Goal: Register for event/course

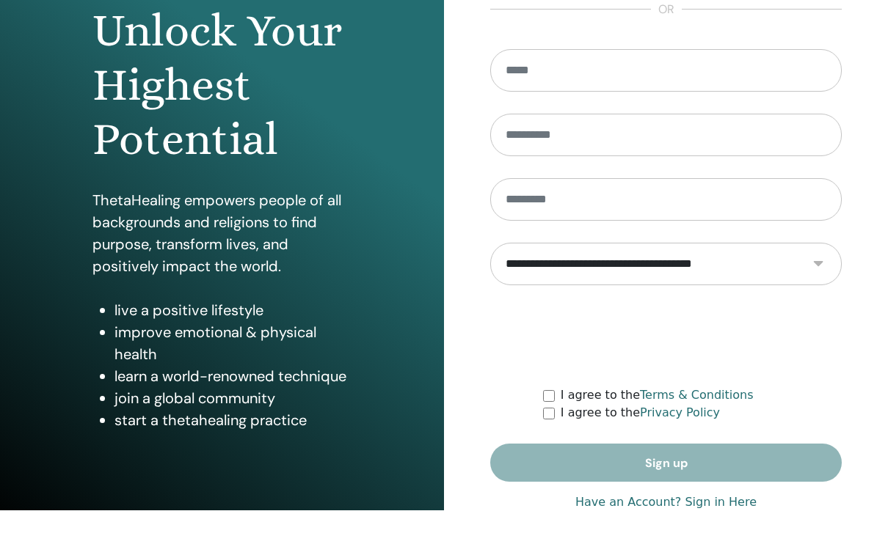
scroll to position [171, 0]
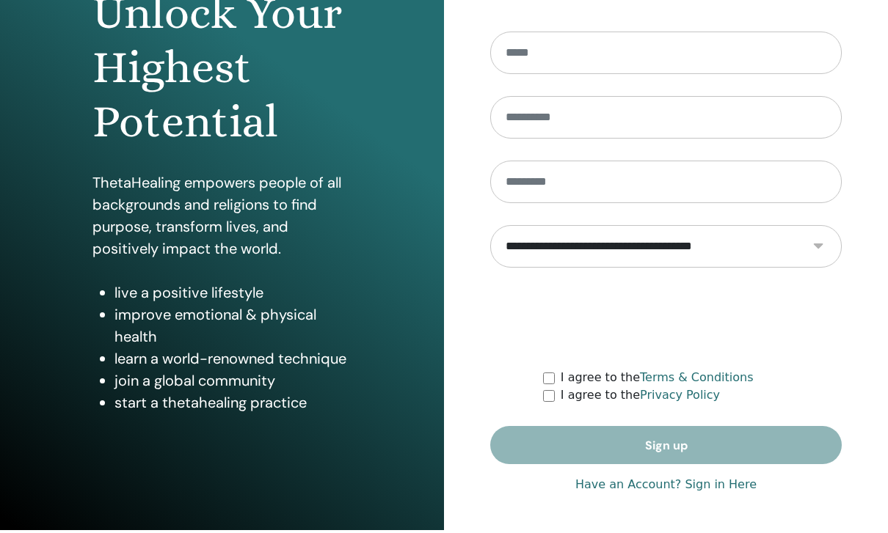
click at [644, 490] on link "Have an Account? Sign in Here" at bounding box center [665, 488] width 181 height 18
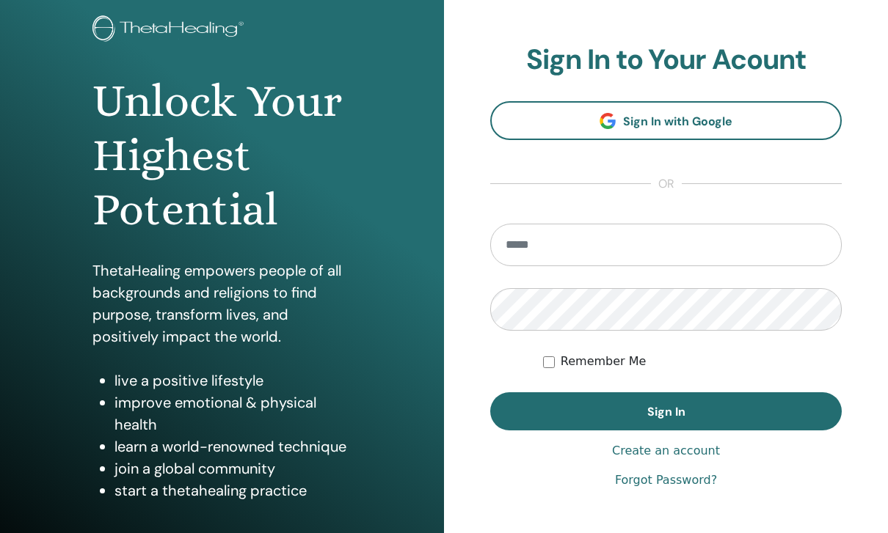
scroll to position [44, 0]
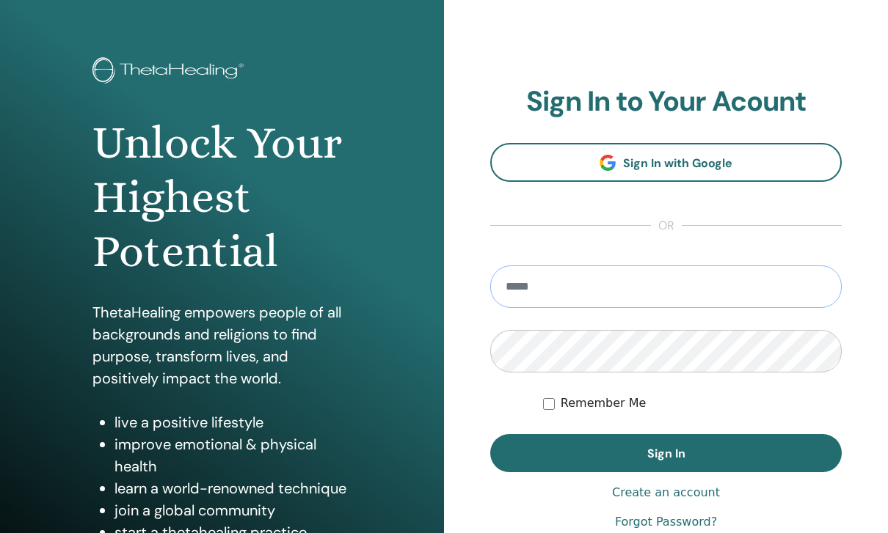
click at [609, 287] on input "email" at bounding box center [665, 287] width 351 height 43
type input "**********"
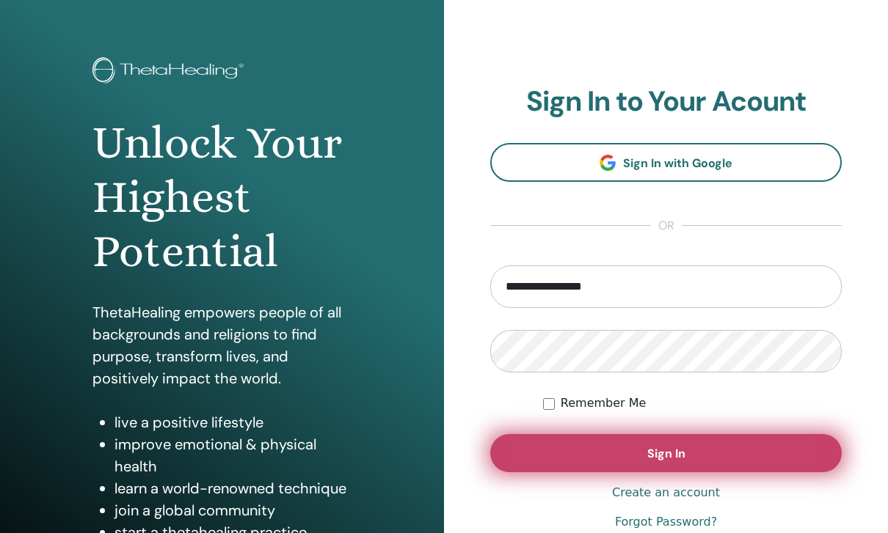
click at [652, 456] on button "Sign In" at bounding box center [665, 453] width 351 height 38
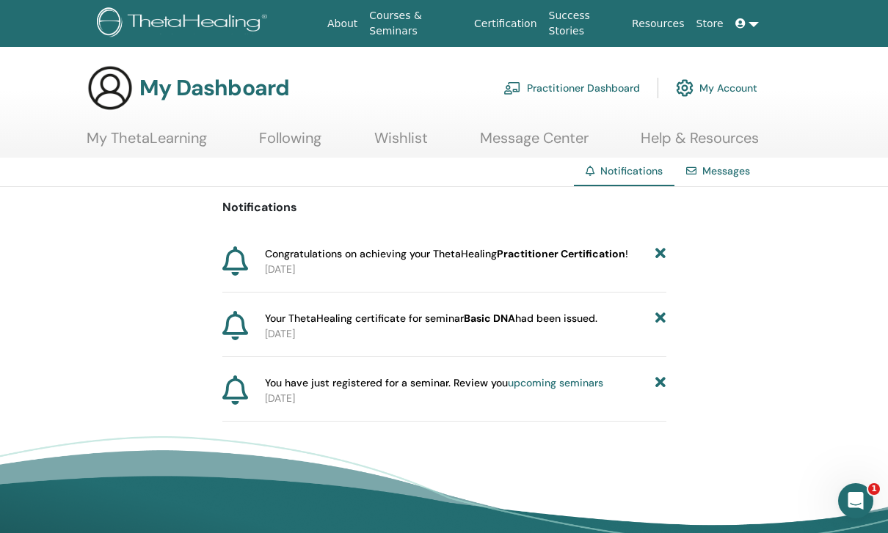
click at [584, 89] on link "Practitioner Dashboard" at bounding box center [571, 88] width 136 height 32
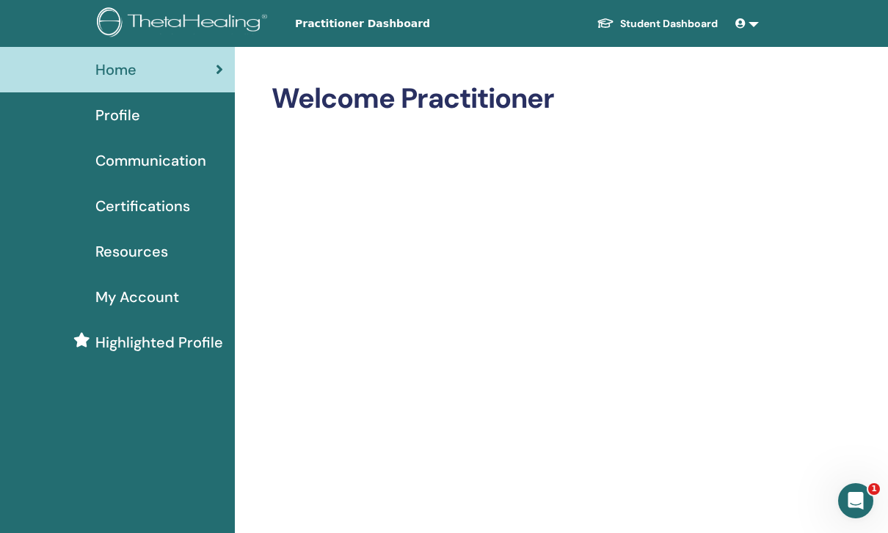
click at [684, 24] on link "Student Dashboard" at bounding box center [657, 23] width 145 height 27
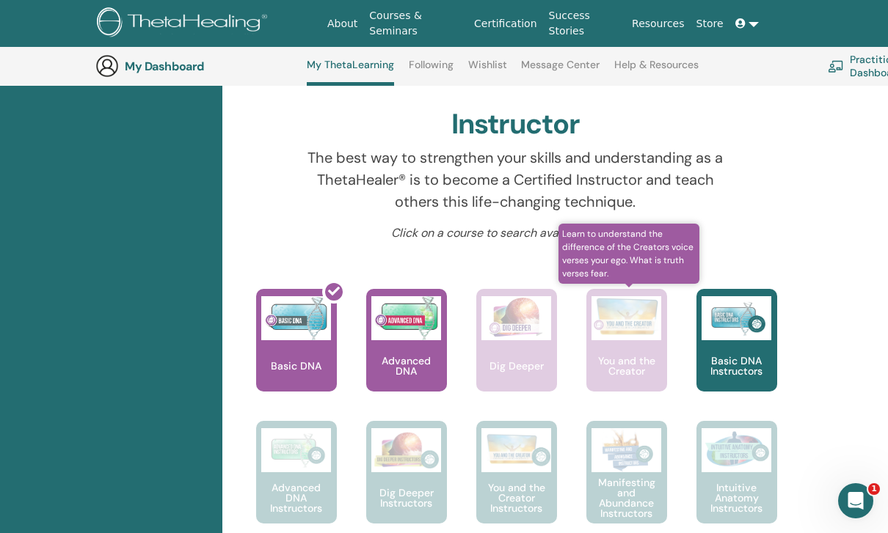
scroll to position [494, 0]
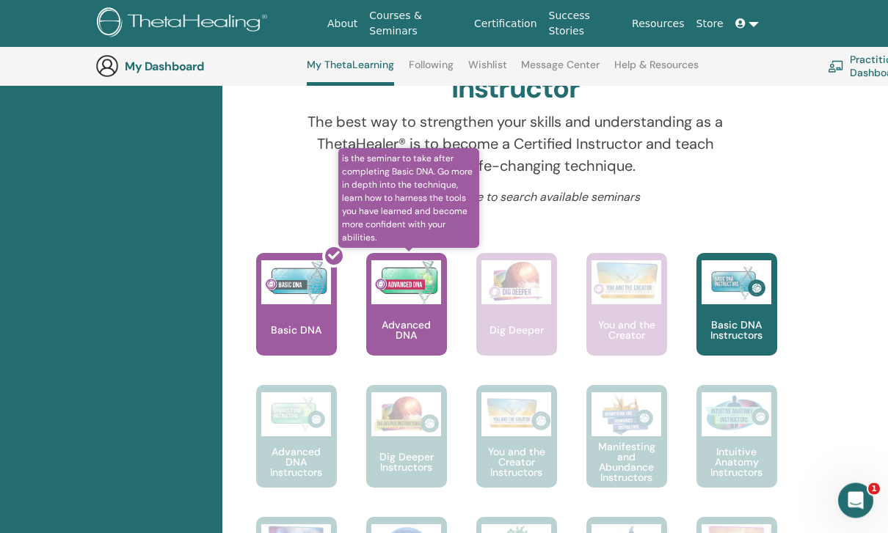
click at [381, 333] on p "Advanced DNA" at bounding box center [406, 331] width 81 height 21
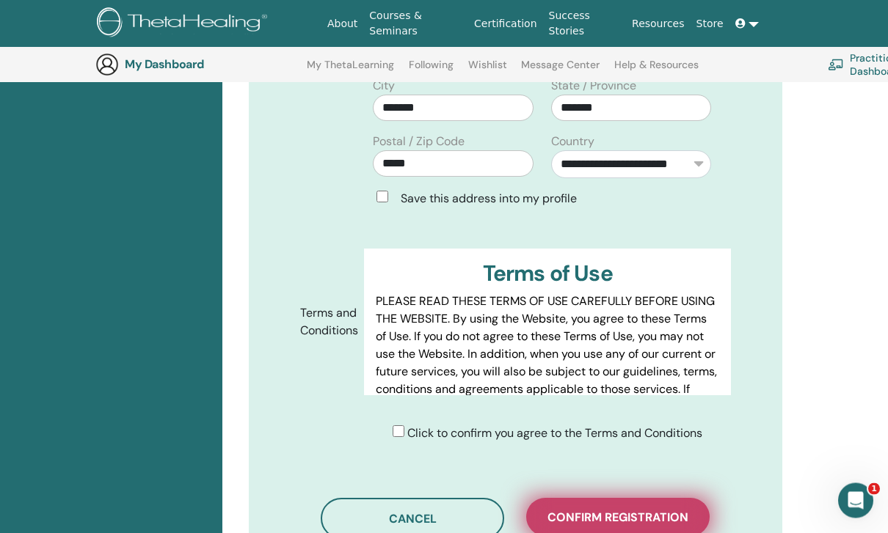
scroll to position [604, 0]
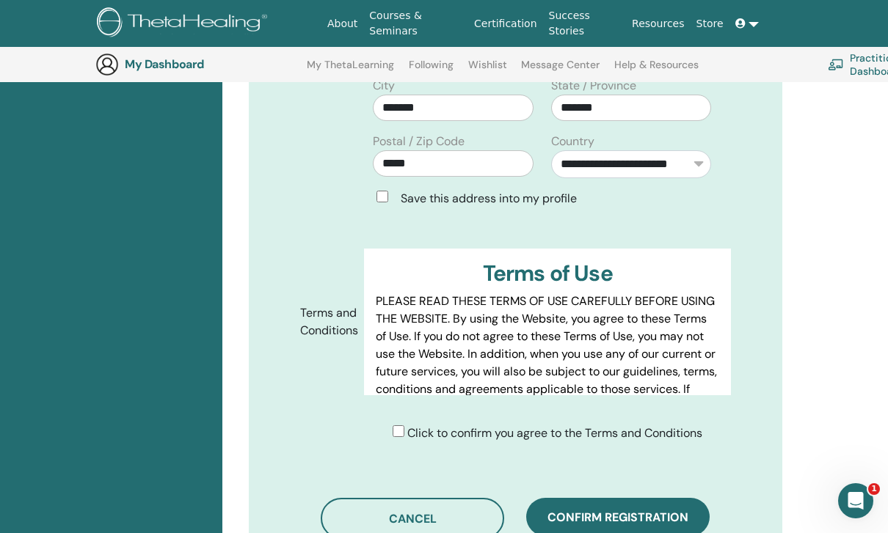
click at [639, 504] on button "Confirm registration" at bounding box center [617, 517] width 183 height 38
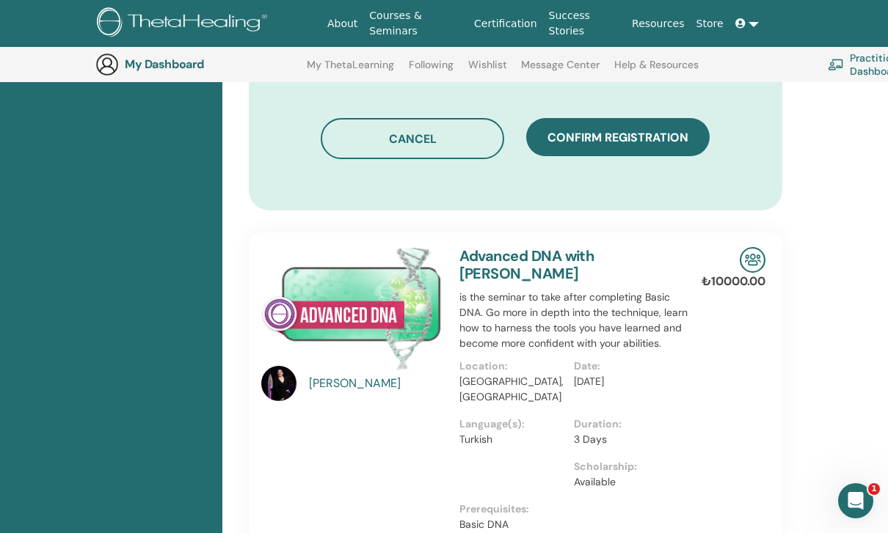
scroll to position [1064, 0]
drag, startPoint x: 381, startPoint y: 278, endPoint x: 381, endPoint y: 268, distance: 10.3
click at [381, 278] on img at bounding box center [351, 309] width 180 height 123
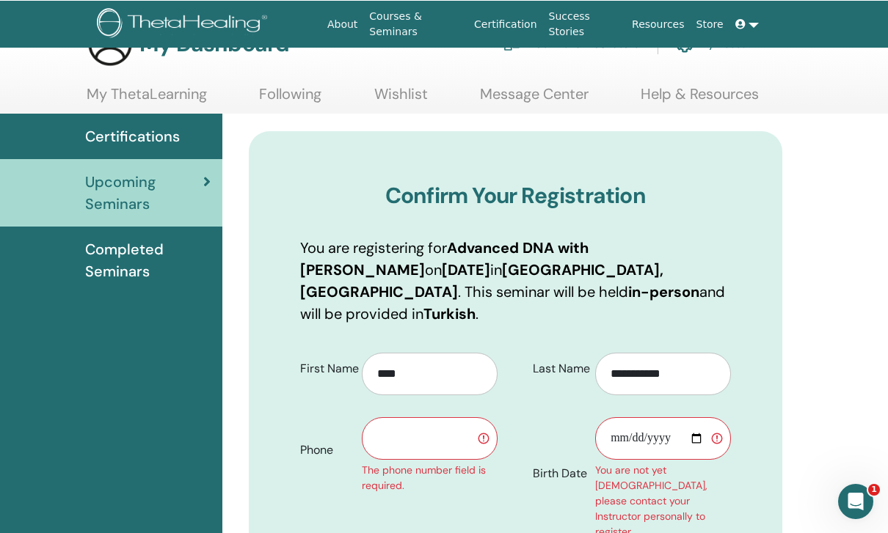
scroll to position [44, 0]
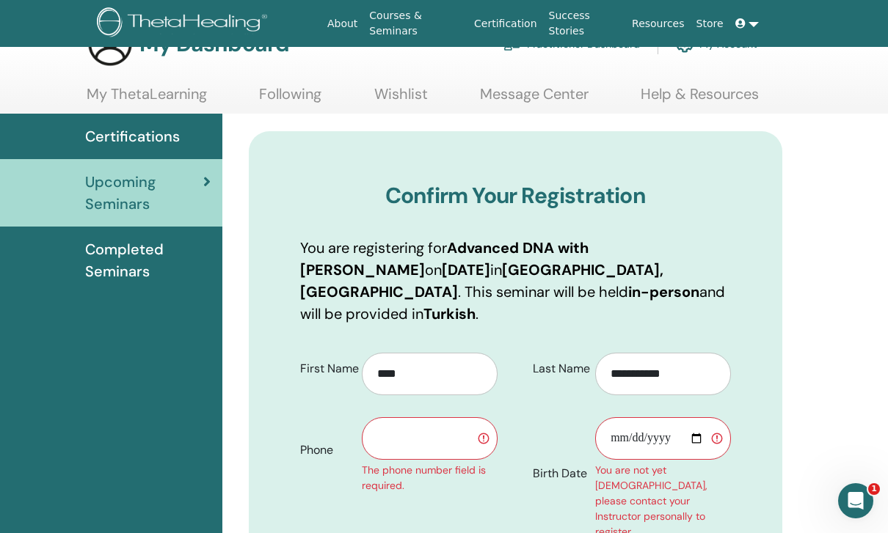
click at [402, 417] on input "text" at bounding box center [430, 438] width 136 height 43
type input "**********"
click at [665, 417] on input "Birth Date" at bounding box center [663, 438] width 136 height 43
click at [651, 417] on input "**********" at bounding box center [663, 438] width 136 height 43
type input "**********"
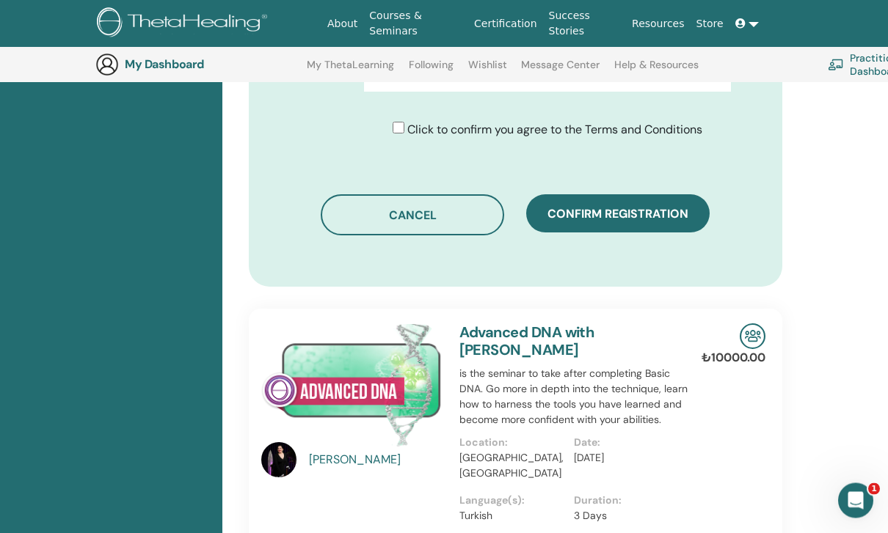
scroll to position [988, 0]
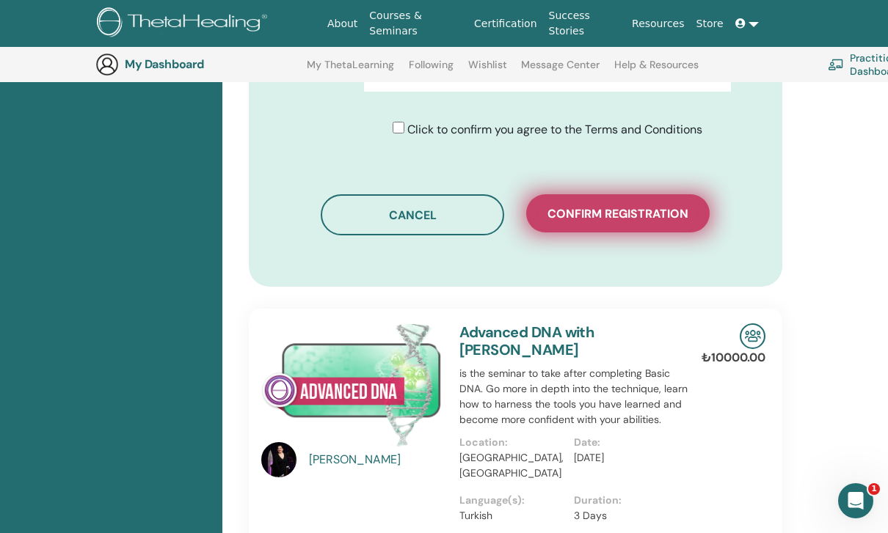
click at [670, 206] on span "Confirm registration" at bounding box center [617, 213] width 141 height 15
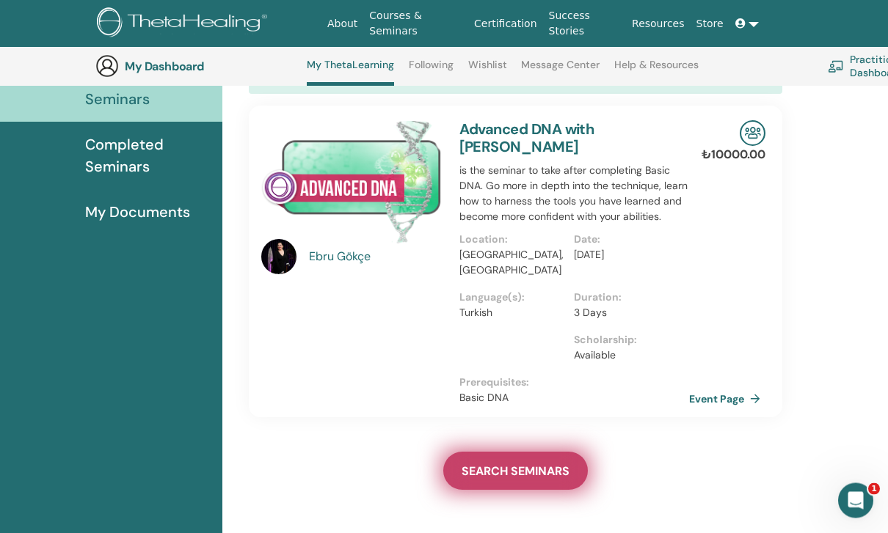
scroll to position [191, 0]
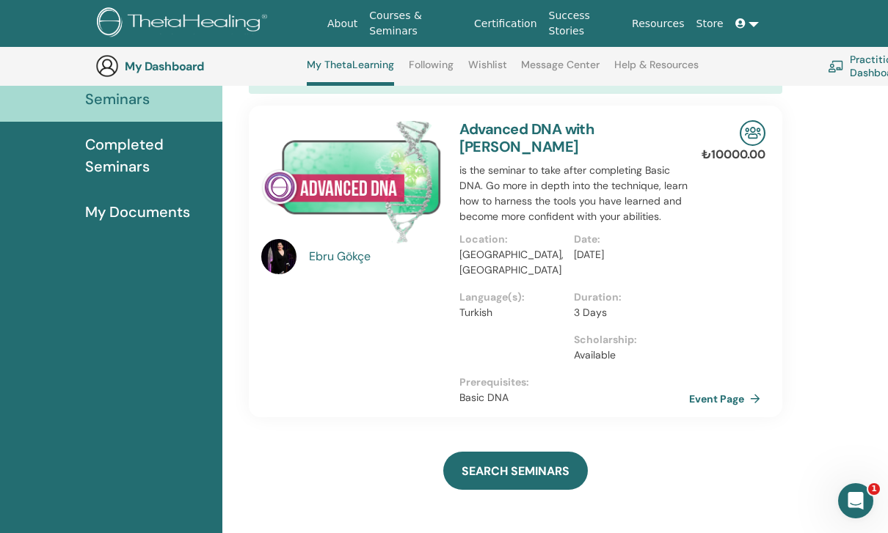
click at [665, 305] on p "3 Days" at bounding box center [627, 312] width 106 height 15
click at [729, 388] on link "Event Page" at bounding box center [729, 399] width 77 height 22
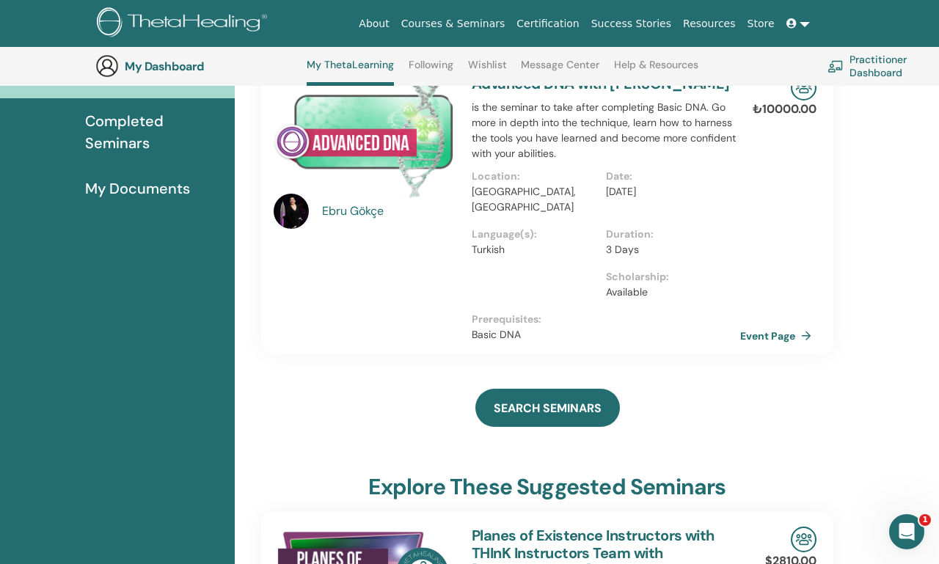
click at [130, 120] on span "Completed Seminars" at bounding box center [154, 132] width 138 height 44
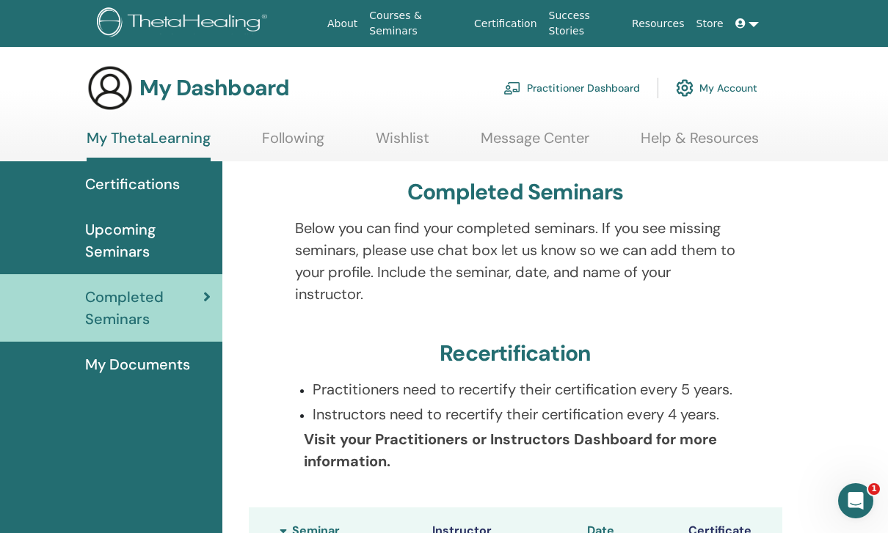
scroll to position [3, 0]
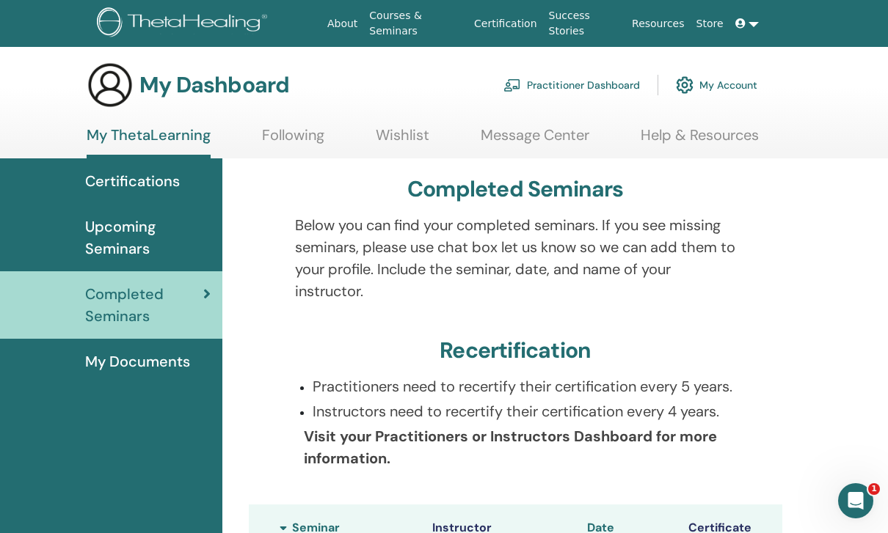
click at [124, 299] on span "Completed Seminars" at bounding box center [144, 305] width 118 height 44
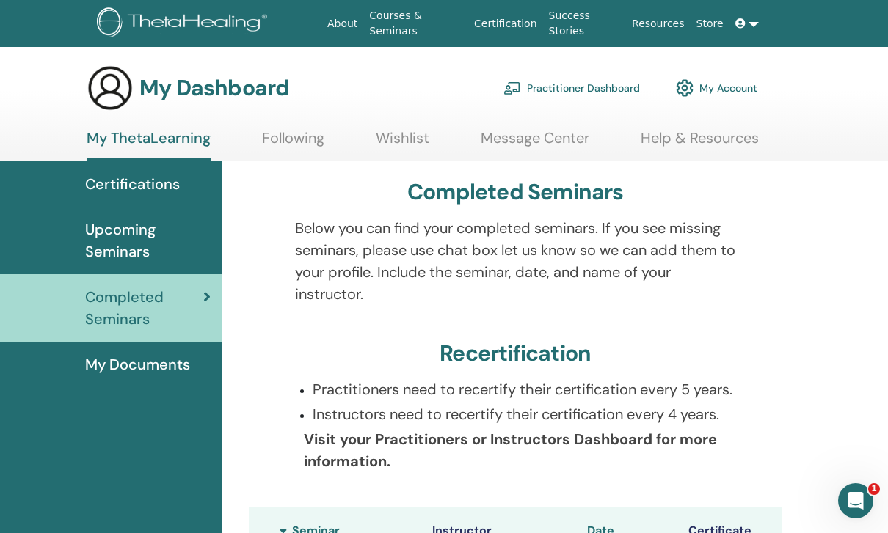
click at [403, 21] on link "Courses & Seminars" at bounding box center [415, 23] width 105 height 43
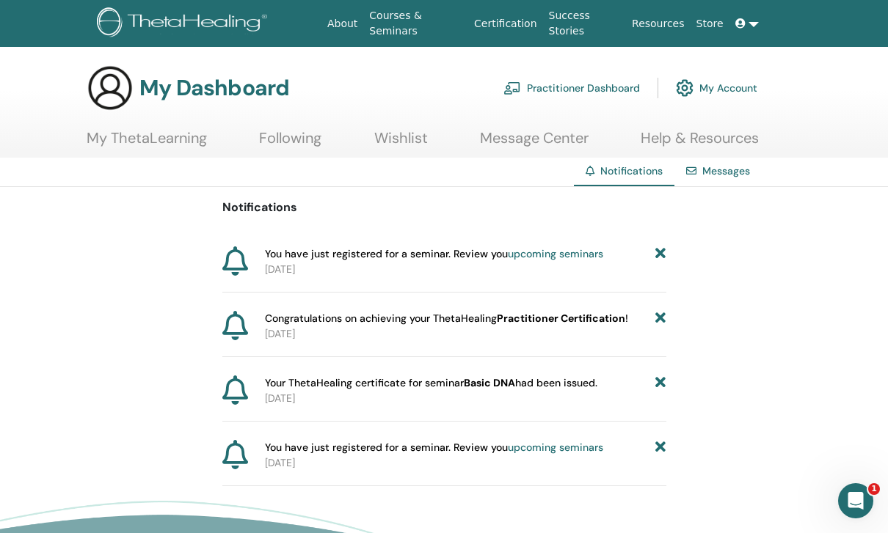
click at [539, 254] on link "upcoming seminars" at bounding box center [555, 253] width 95 height 13
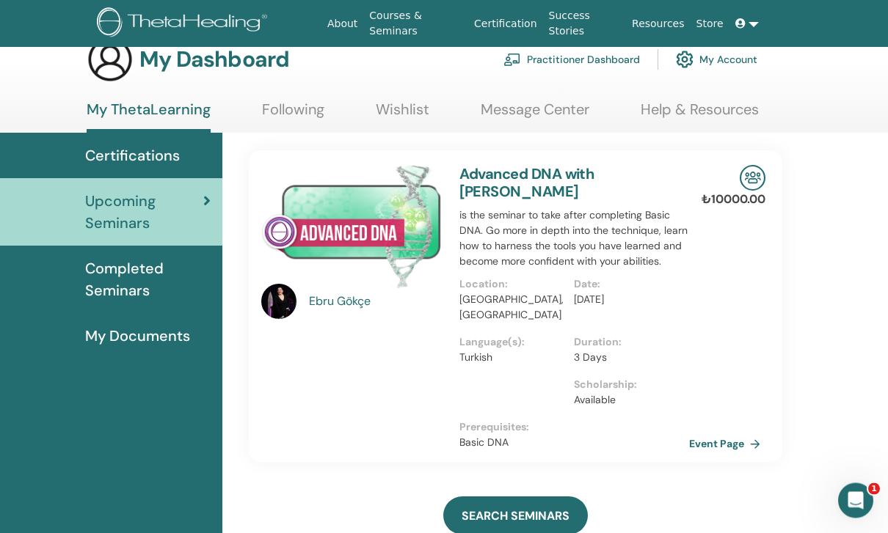
scroll to position [29, 0]
click at [346, 235] on img at bounding box center [351, 226] width 180 height 123
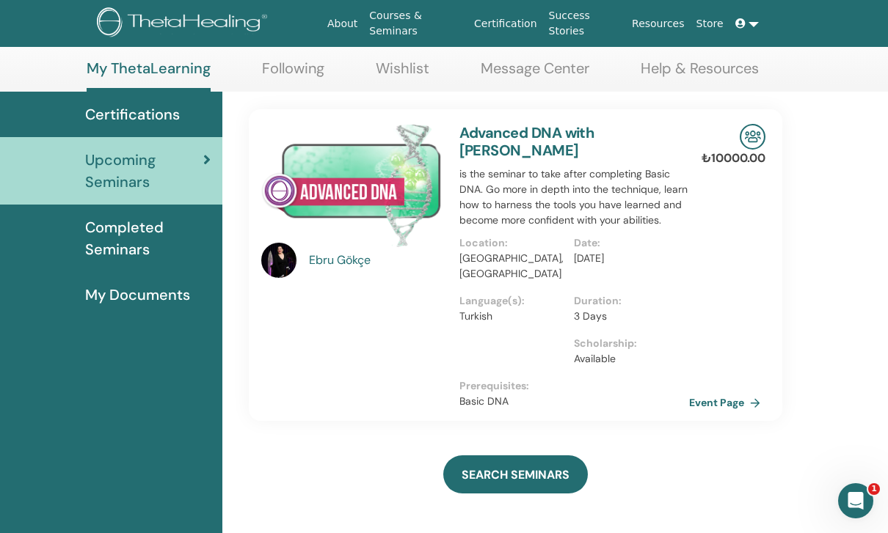
scroll to position [76, 0]
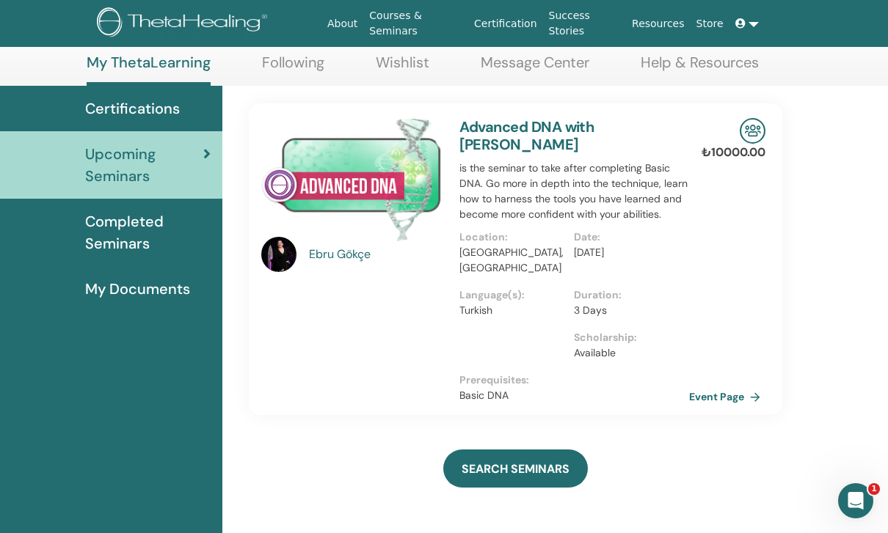
drag, startPoint x: 346, startPoint y: 235, endPoint x: 346, endPoint y: 188, distance: 46.9
click at [346, 188] on img at bounding box center [351, 179] width 180 height 123
click at [381, 259] on div "Ebru Gökçe" at bounding box center [377, 255] width 136 height 18
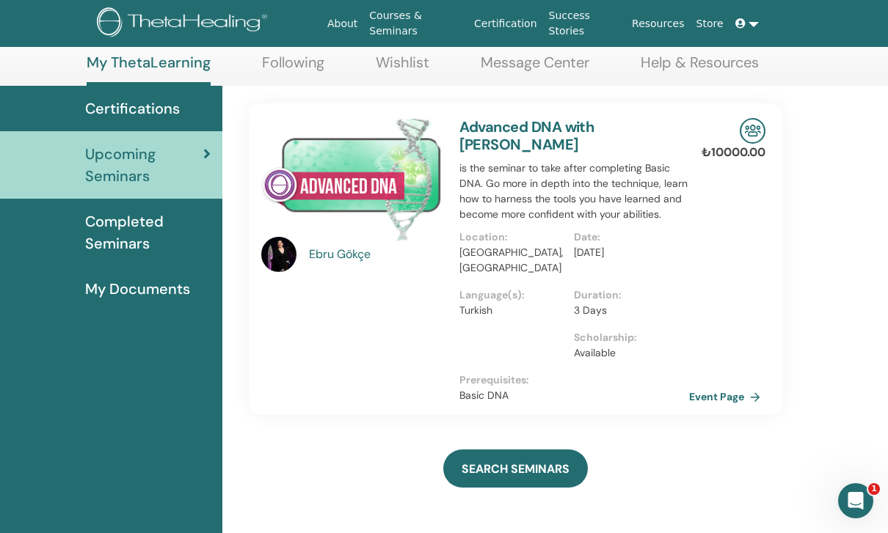
click at [595, 196] on p "is the seminar to take after completing Basic DNA. Go more in depth into the te…" at bounding box center [574, 192] width 230 height 62
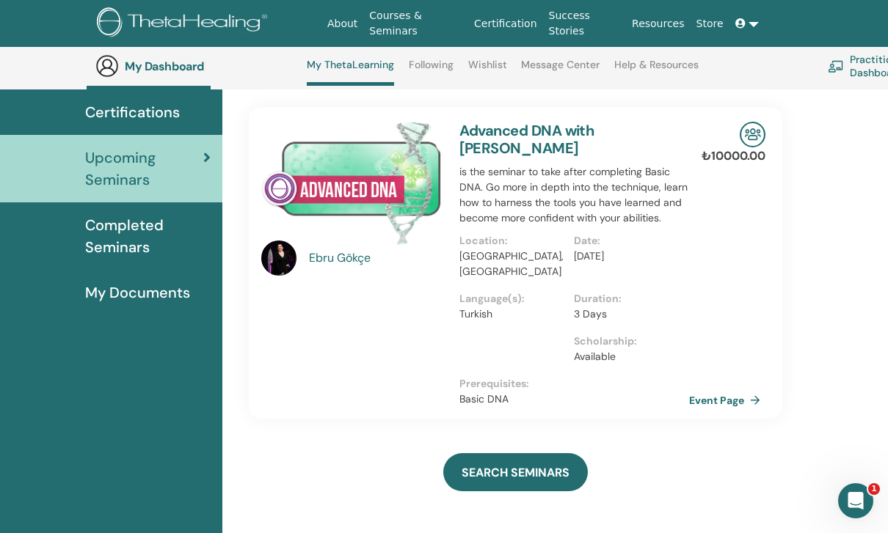
scroll to position [107, 0]
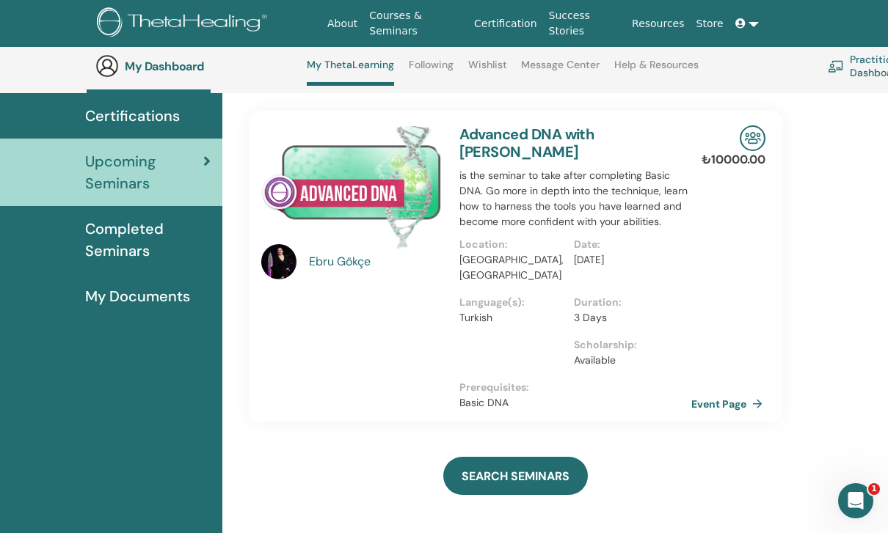
click at [724, 393] on link "Event Page" at bounding box center [729, 404] width 77 height 22
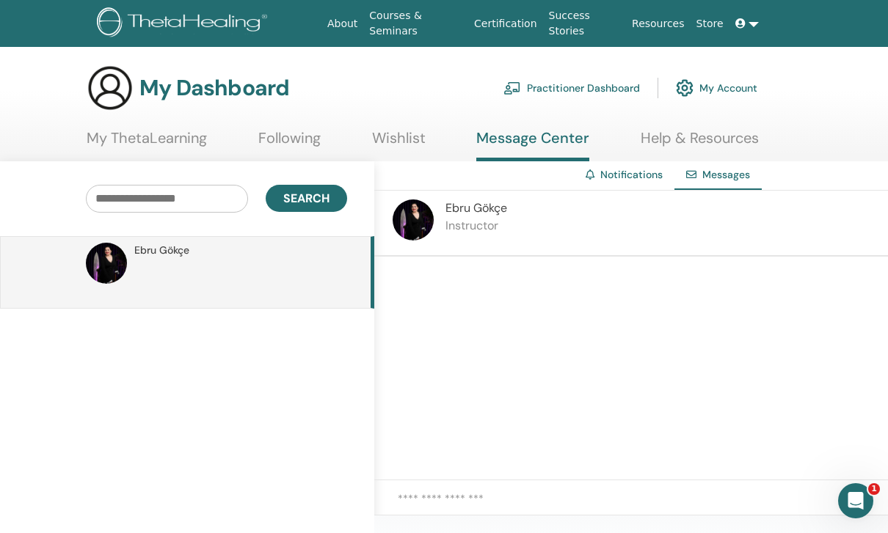
click at [485, 362] on div at bounding box center [630, 369] width 513 height 224
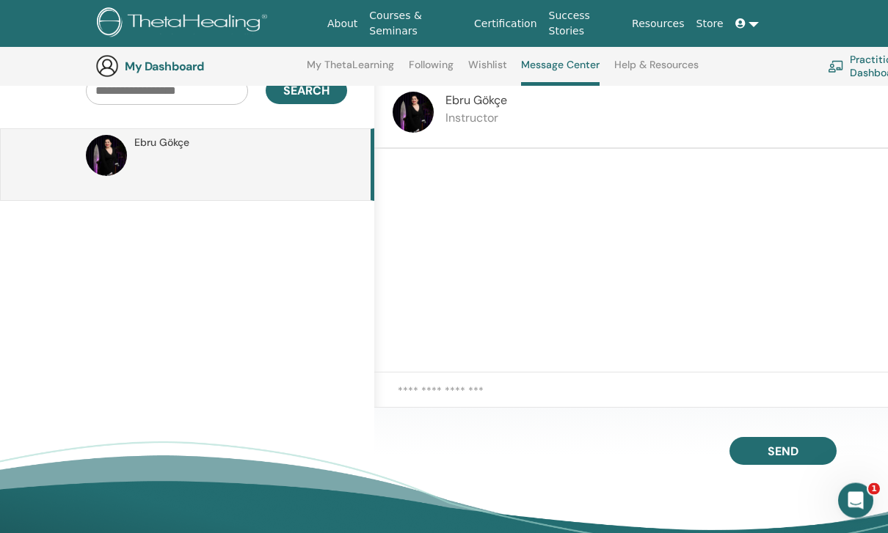
scroll to position [147, 0]
click at [485, 409] on textarea at bounding box center [643, 399] width 490 height 32
type textarea "*"
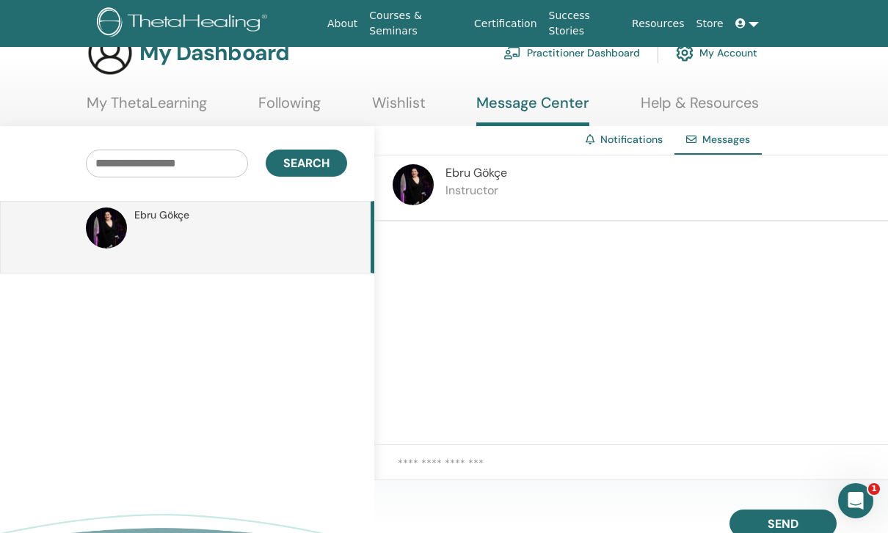
scroll to position [0, 0]
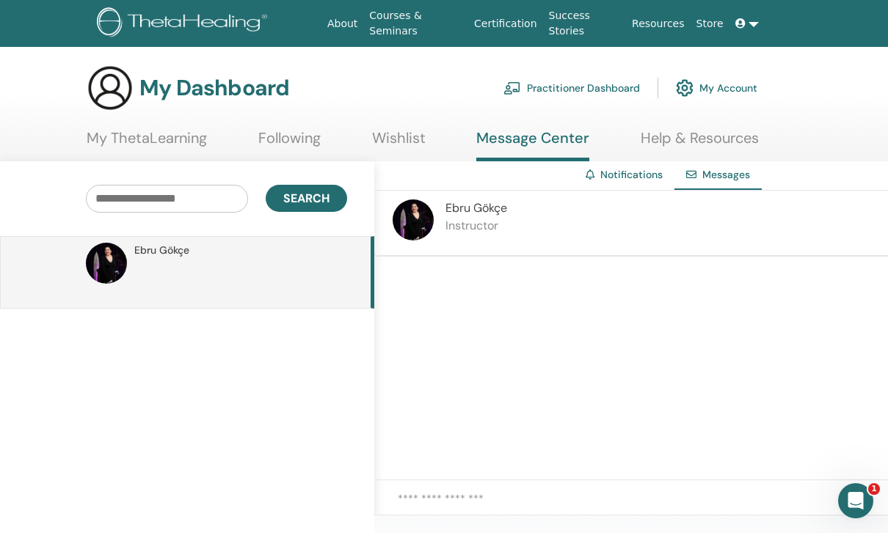
click at [403, 145] on link "Wishlist" at bounding box center [399, 143] width 54 height 29
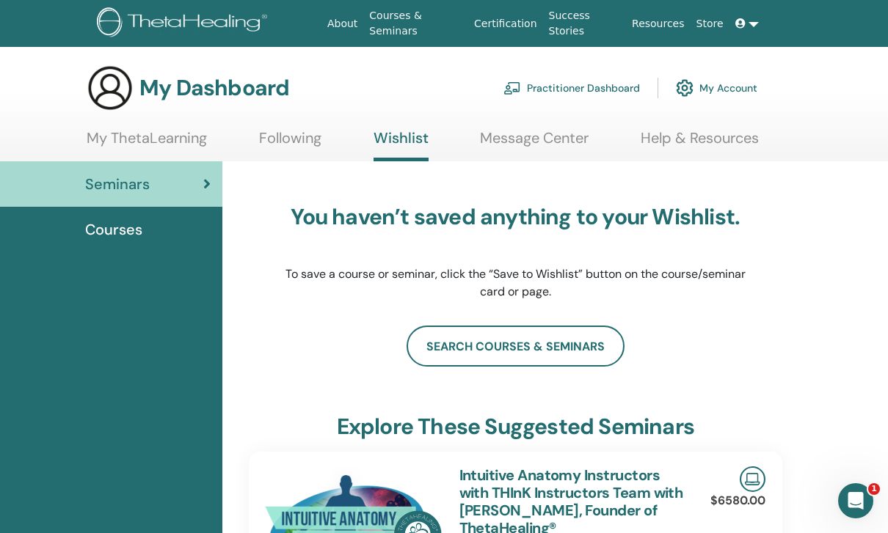
click at [306, 137] on link "Following" at bounding box center [290, 143] width 62 height 29
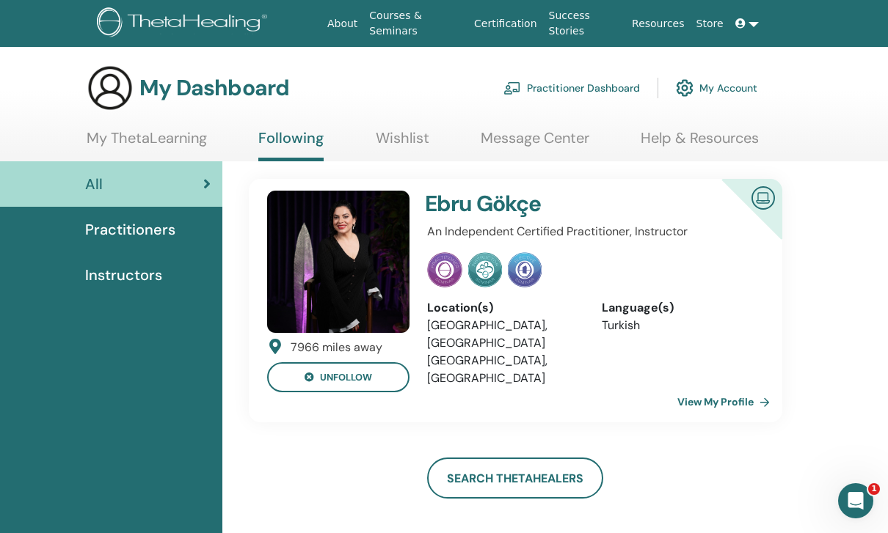
click at [167, 141] on link "My ThetaLearning" at bounding box center [147, 143] width 120 height 29
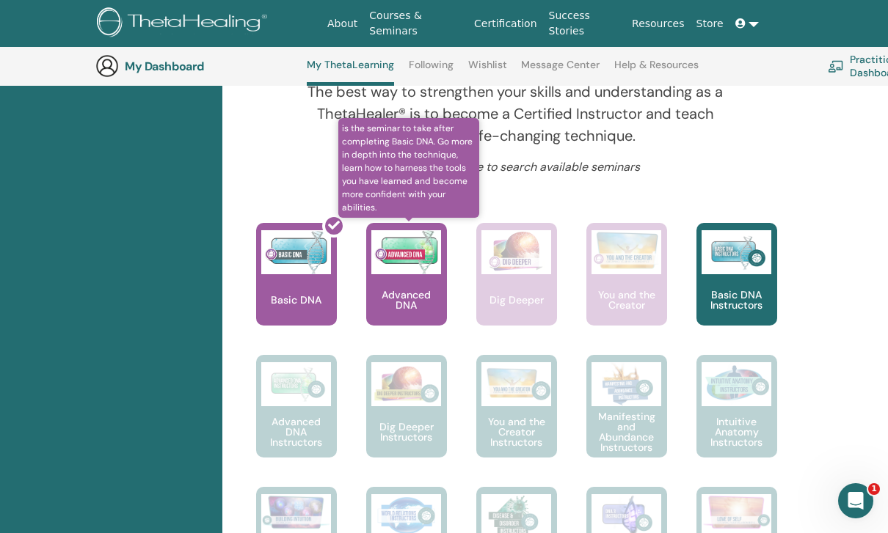
scroll to position [521, 0]
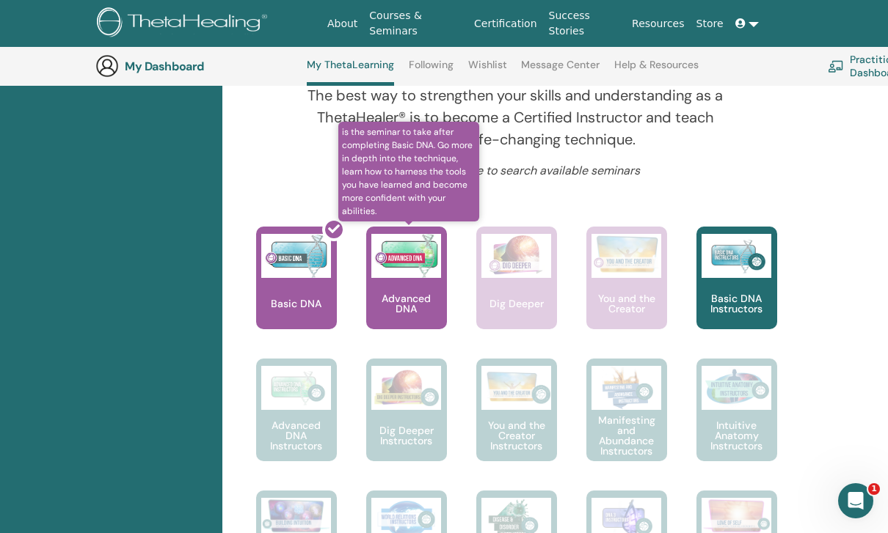
click at [428, 293] on p "Advanced DNA" at bounding box center [406, 303] width 81 height 21
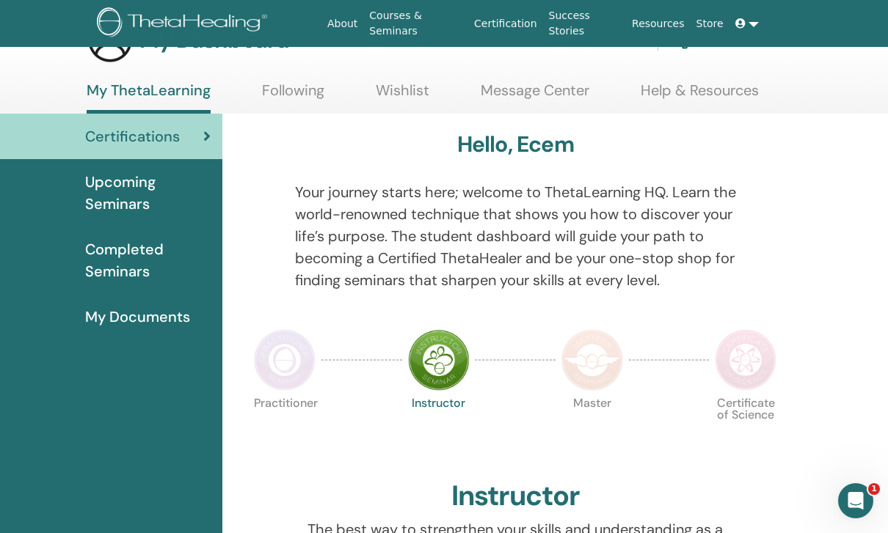
scroll to position [47, 0]
click at [409, 348] on img at bounding box center [439, 361] width 62 height 62
click at [409, 330] on img at bounding box center [439, 361] width 62 height 62
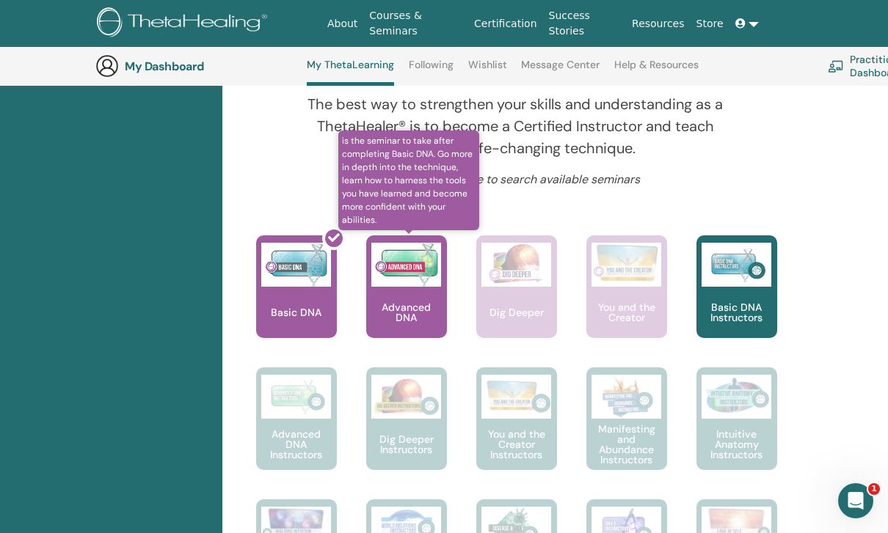
scroll to position [509, 0]
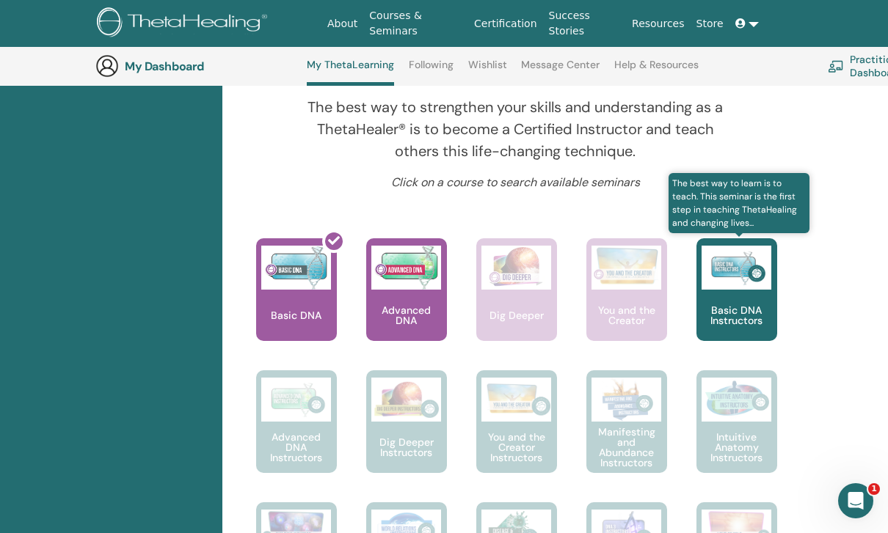
click at [738, 294] on div "Basic DNA Instructors" at bounding box center [736, 289] width 81 height 103
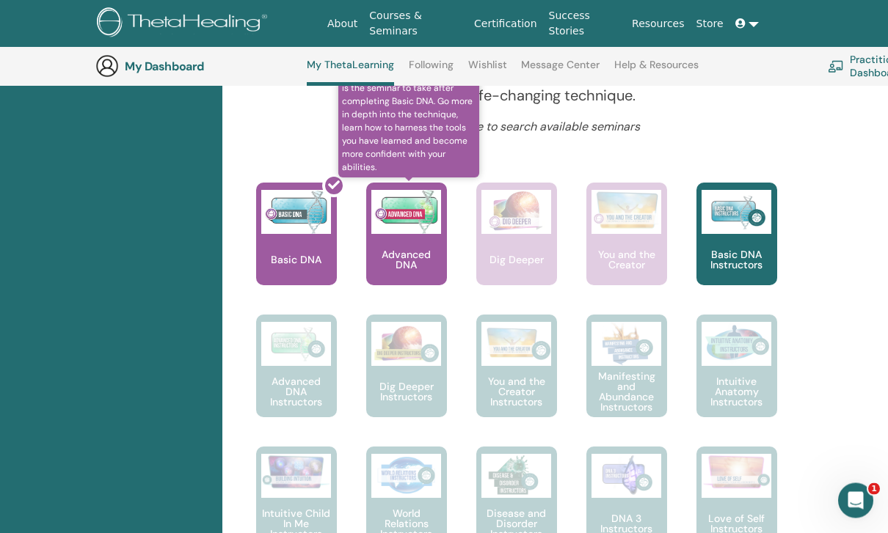
scroll to position [565, 0]
click at [409, 222] on img at bounding box center [406, 212] width 70 height 44
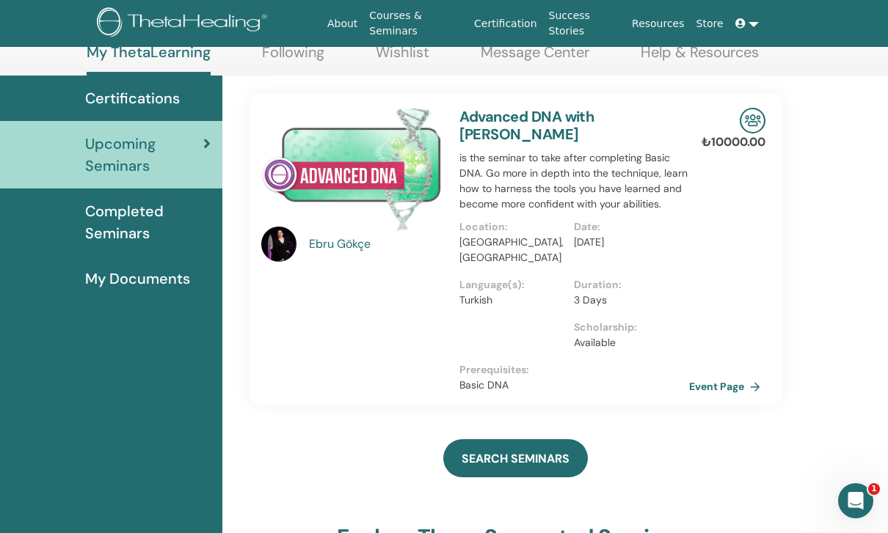
scroll to position [85, 0]
click at [749, 121] on img at bounding box center [752, 122] width 26 height 26
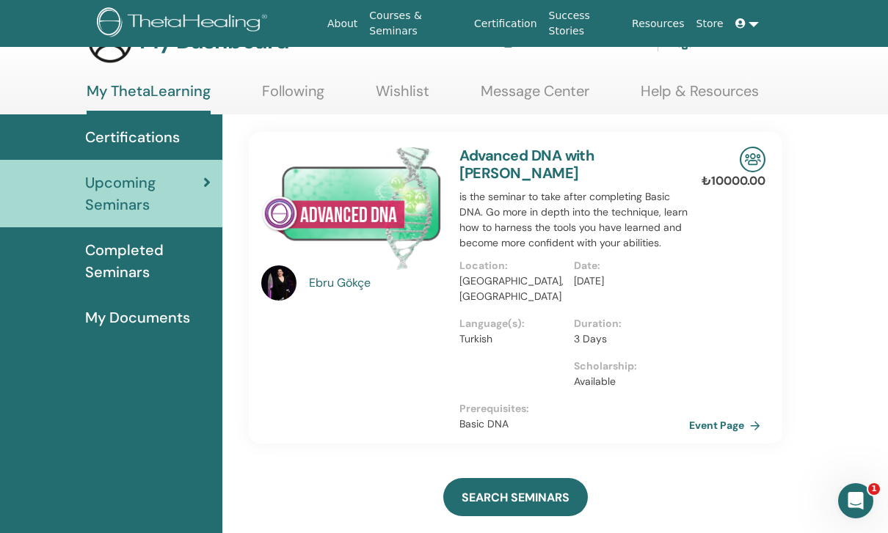
scroll to position [45, 0]
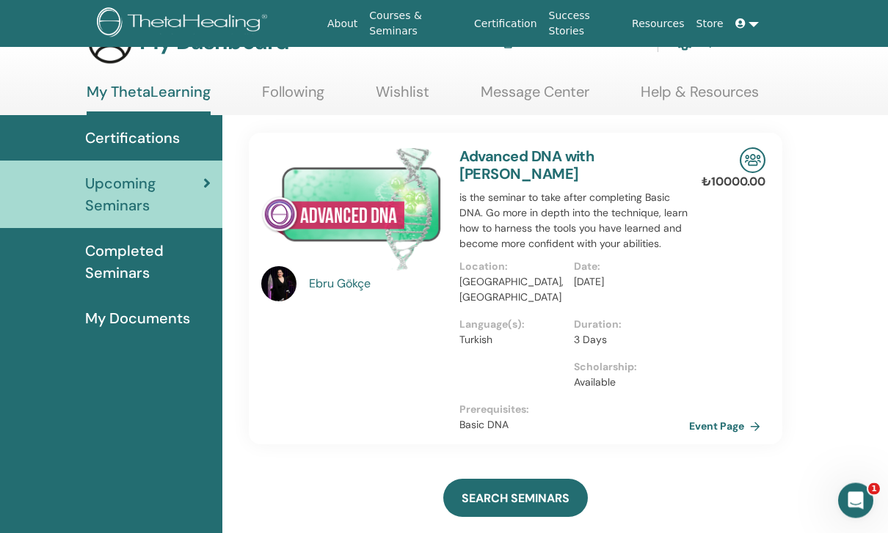
click at [488, 234] on div "Advanced DNA with Ebru Gökçe is the seminar to take after completing Basic DNA.…" at bounding box center [574, 290] width 248 height 312
click at [366, 216] on img at bounding box center [351, 209] width 180 height 123
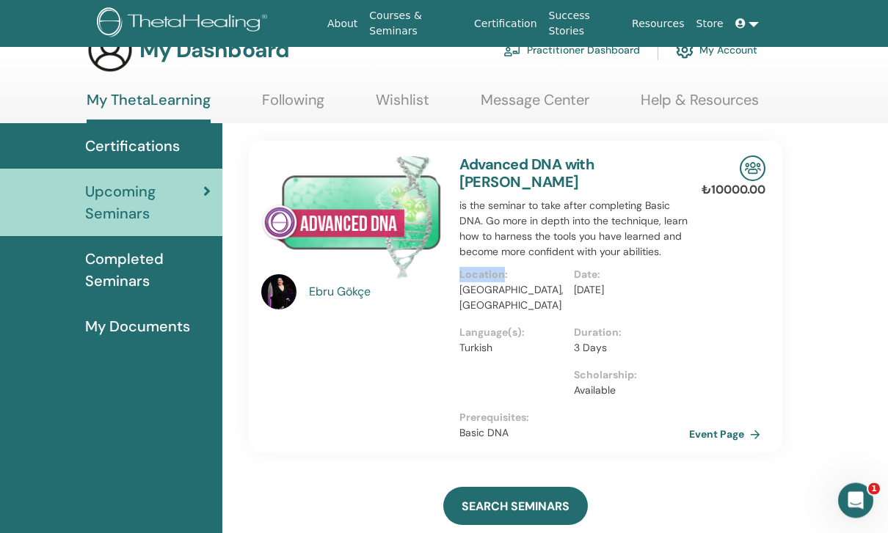
scroll to position [38, 0]
click at [742, 423] on link "Event Page" at bounding box center [729, 434] width 77 height 22
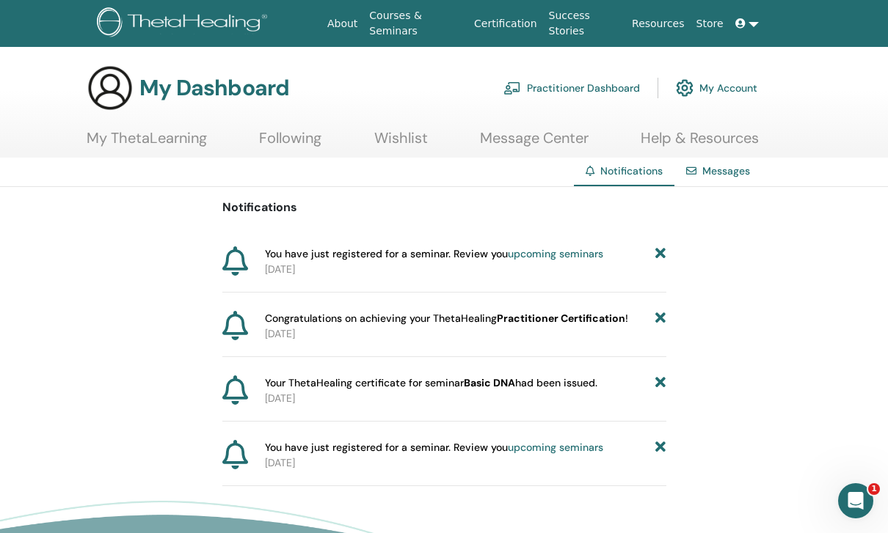
click at [716, 172] on link "Messages" at bounding box center [726, 170] width 48 height 13
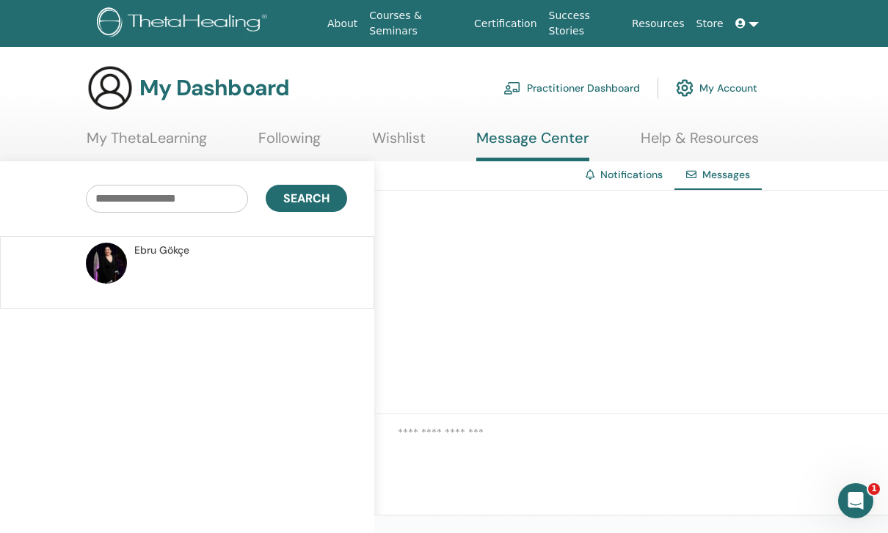
click at [723, 90] on link "My Account" at bounding box center [716, 88] width 81 height 32
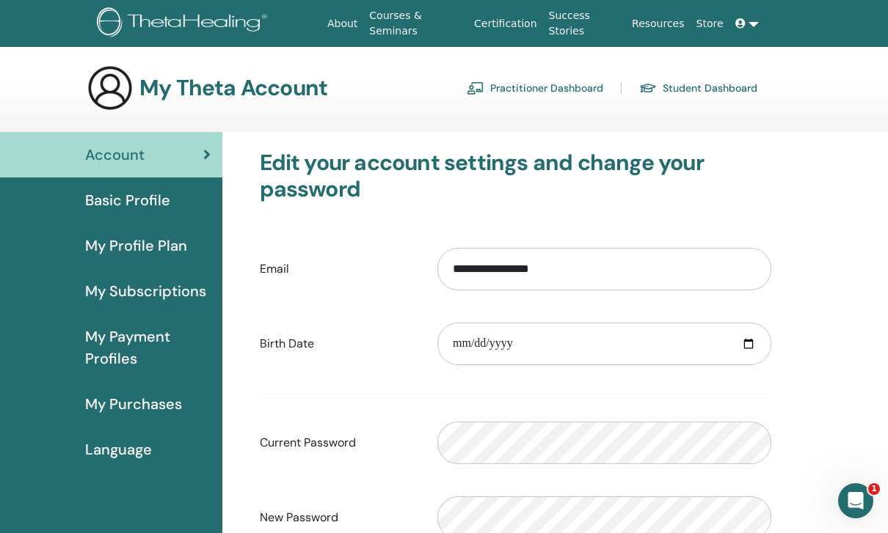
click at [157, 401] on span "My Purchases" at bounding box center [133, 404] width 97 height 22
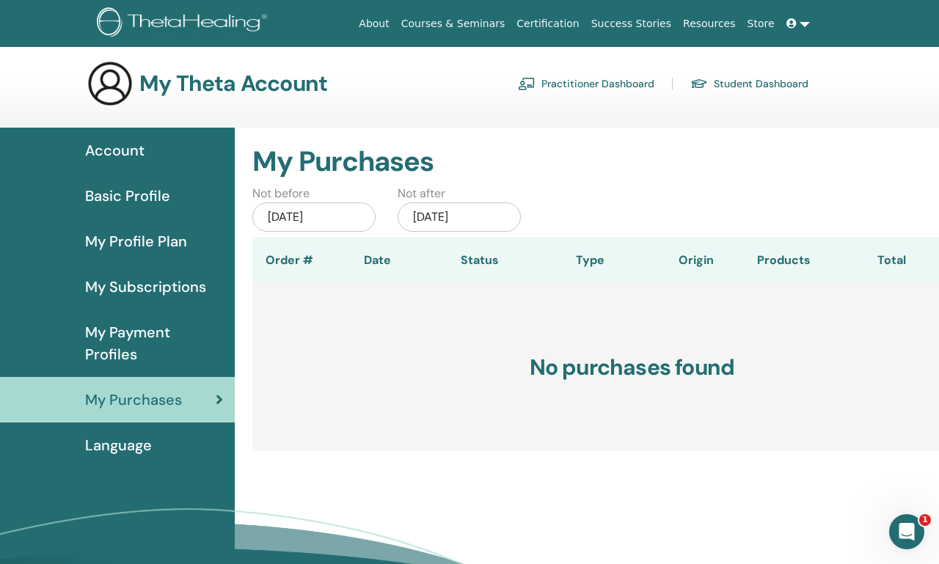
click at [150, 341] on span "My Payment Profiles" at bounding box center [154, 343] width 138 height 44
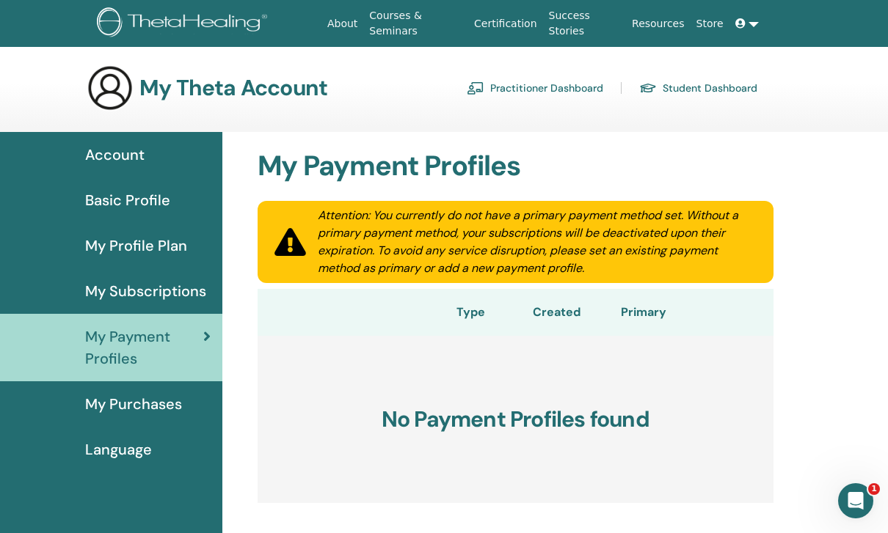
click at [126, 288] on span "My Subscriptions" at bounding box center [145, 291] width 121 height 22
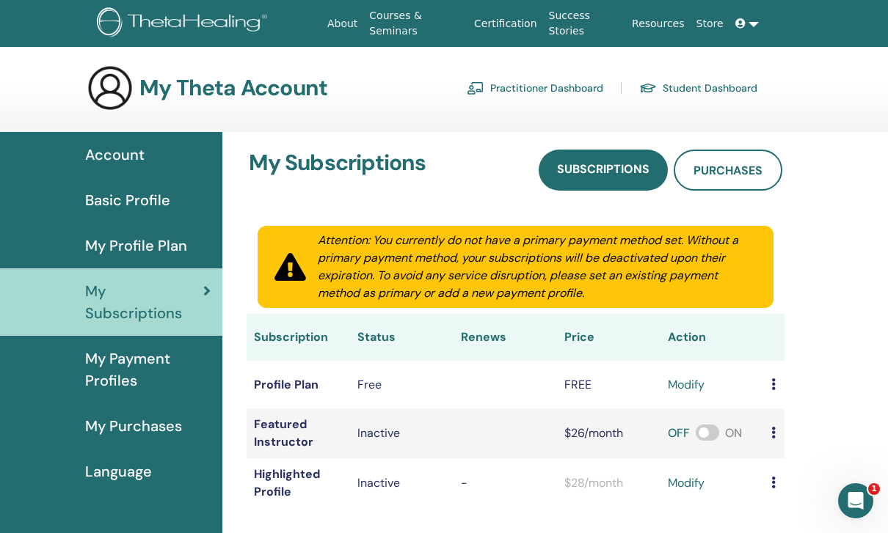
click at [134, 245] on span "My Profile Plan" at bounding box center [136, 246] width 102 height 22
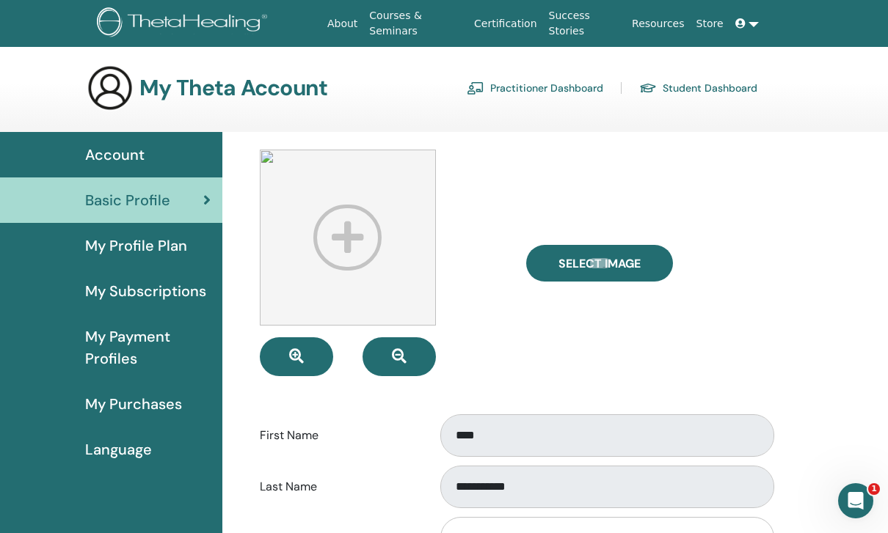
click at [133, 161] on span "Account" at bounding box center [114, 155] width 59 height 22
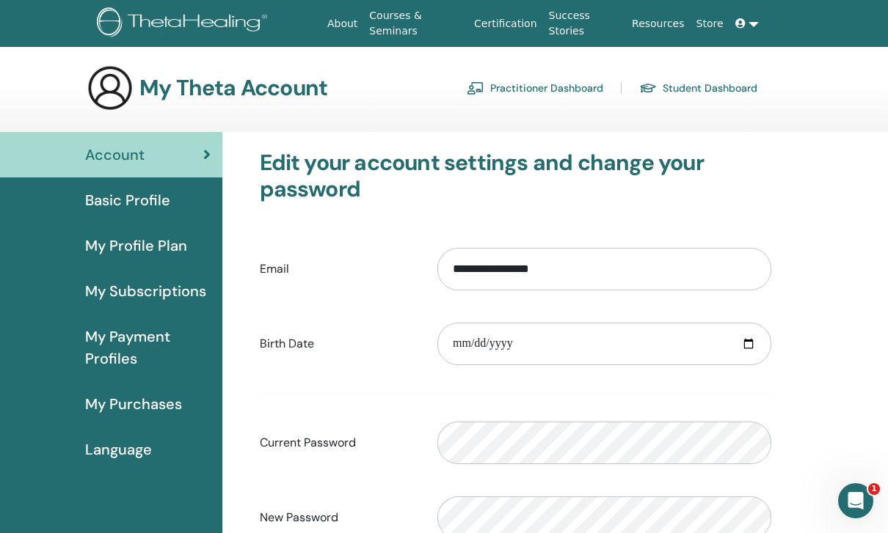
click at [712, 28] on link "Store" at bounding box center [709, 23] width 39 height 27
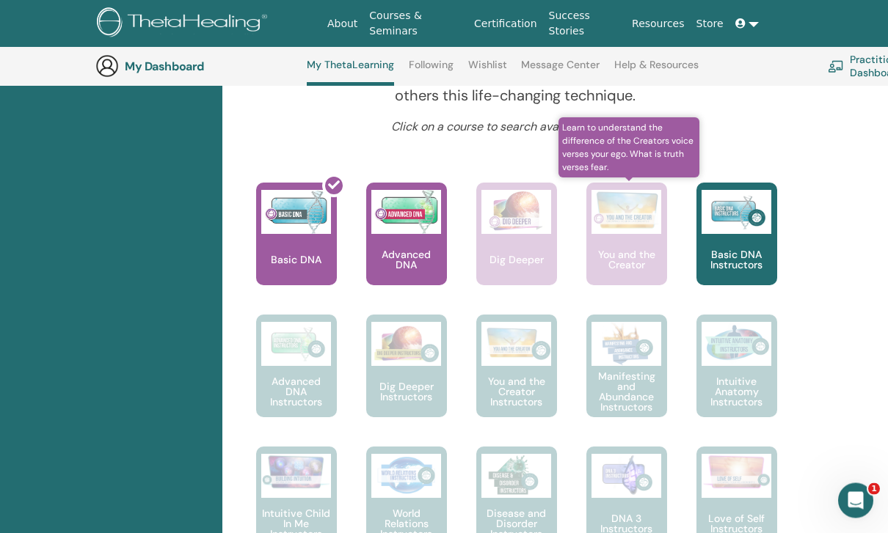
scroll to position [565, 0]
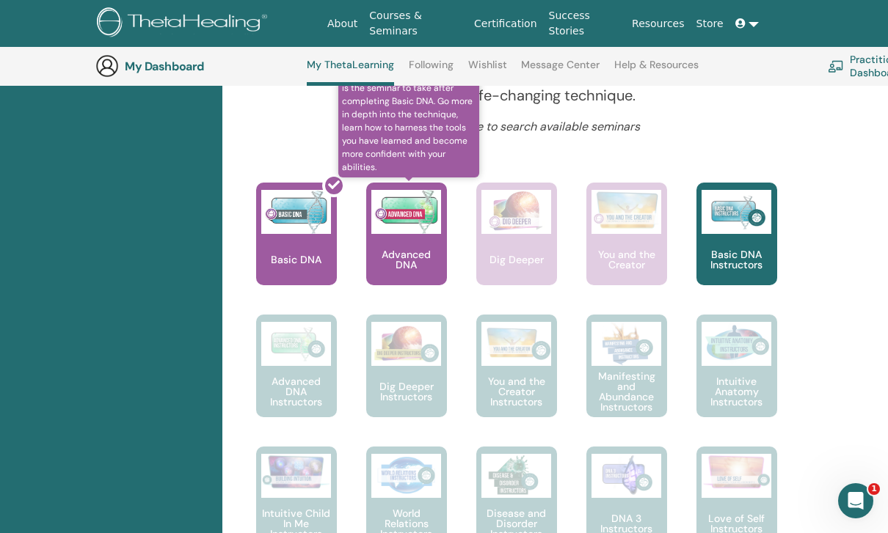
click at [412, 255] on p "Advanced DNA" at bounding box center [406, 259] width 81 height 21
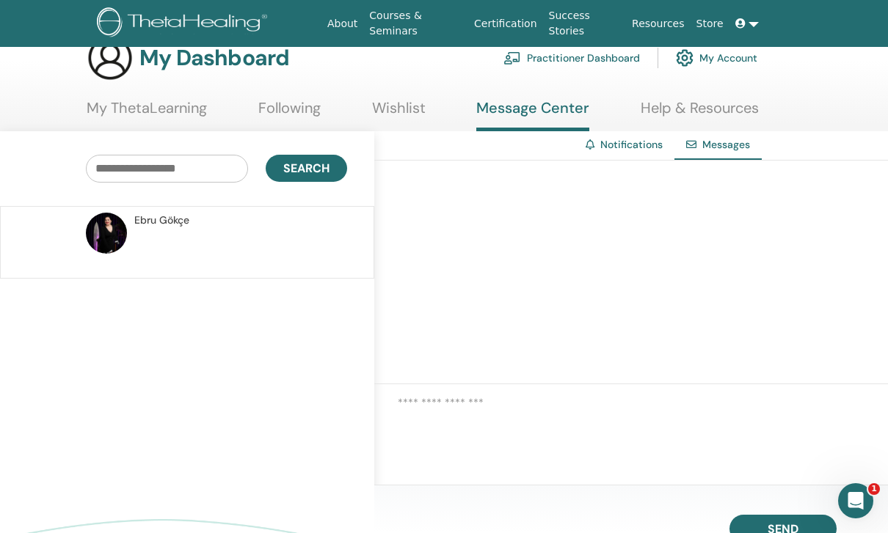
scroll to position [11, 0]
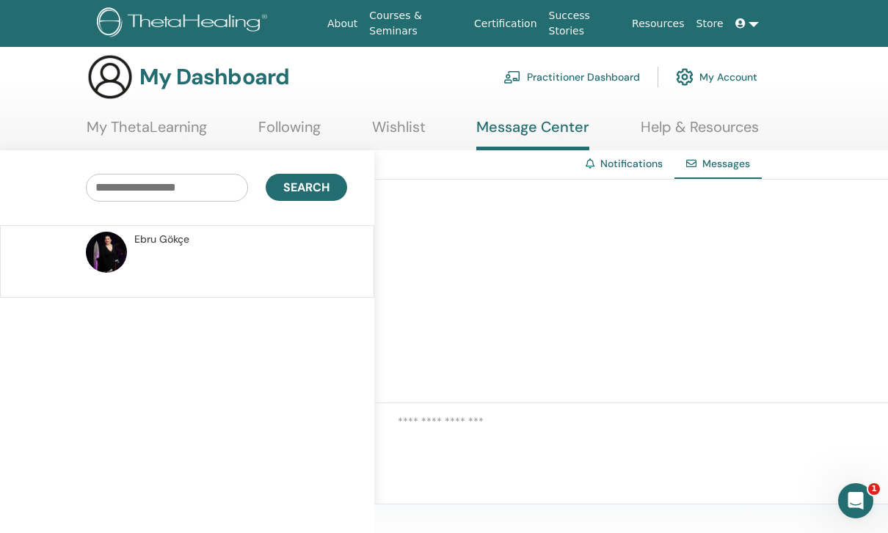
click at [677, 129] on link "Help & Resources" at bounding box center [699, 132] width 118 height 29
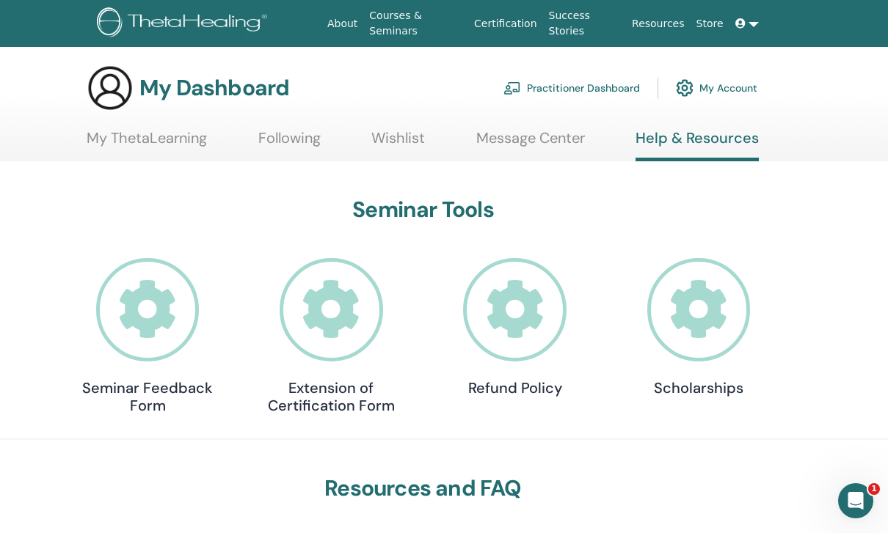
click at [731, 89] on link "My Account" at bounding box center [716, 88] width 81 height 32
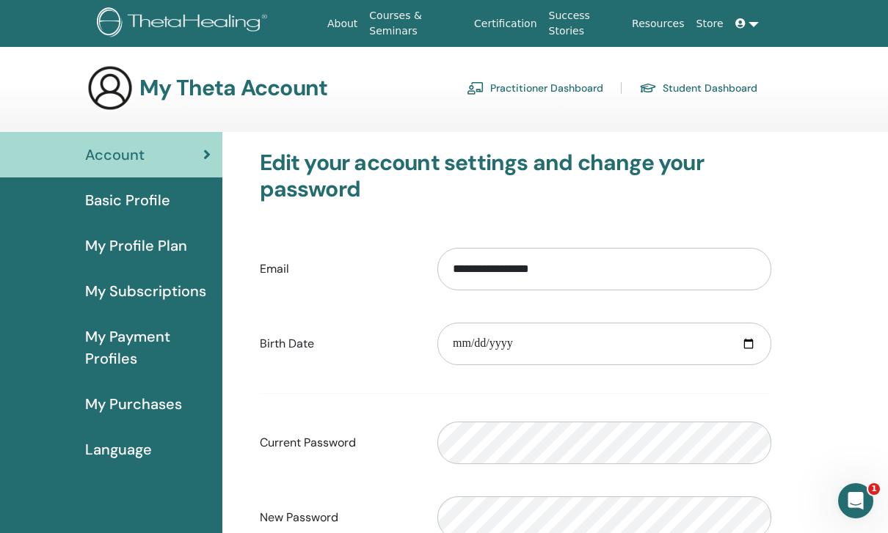
click at [563, 88] on link "Practitioner Dashboard" at bounding box center [535, 87] width 136 height 23
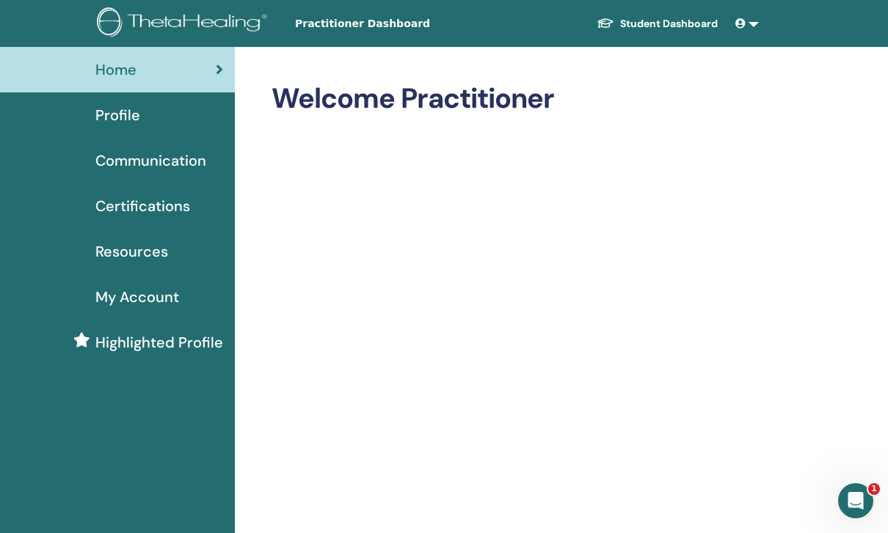
click at [650, 23] on link "Student Dashboard" at bounding box center [657, 23] width 145 height 27
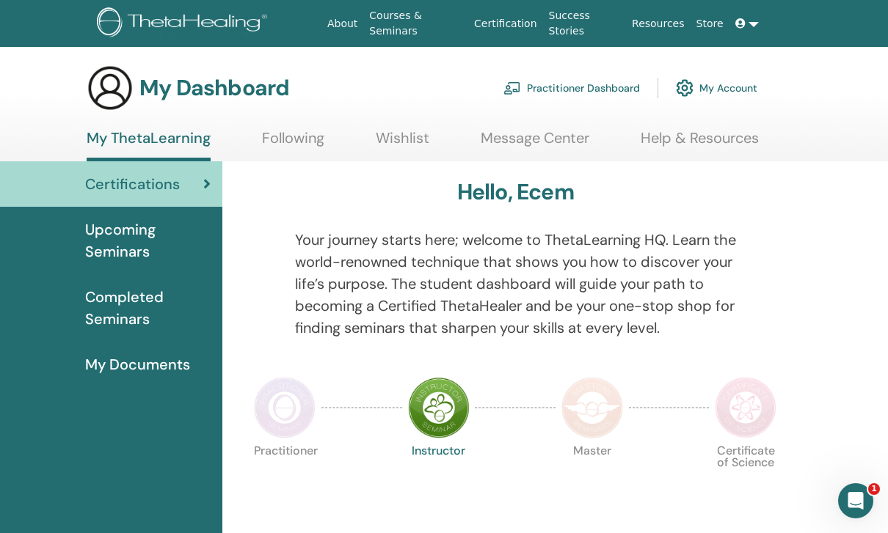
click at [409, 28] on link "Courses & Seminars" at bounding box center [415, 23] width 105 height 43
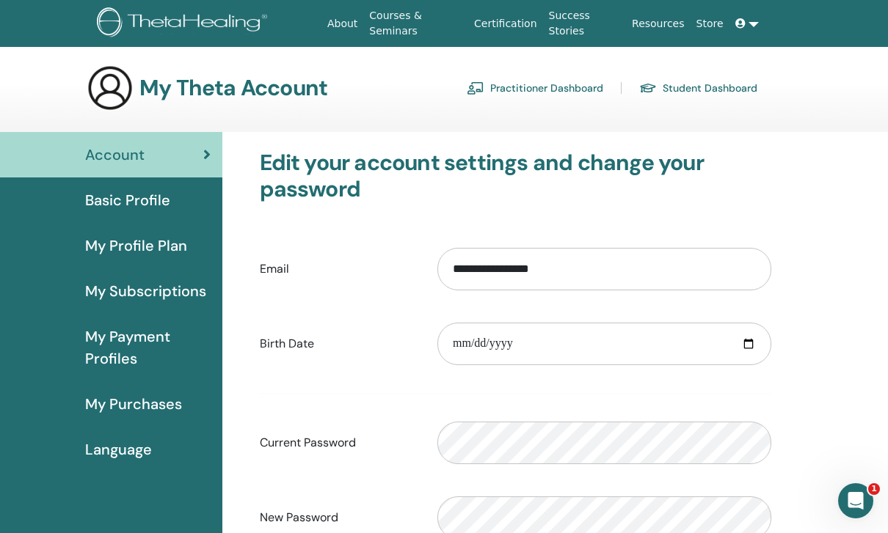
click at [749, 29] on link at bounding box center [746, 23] width 35 height 27
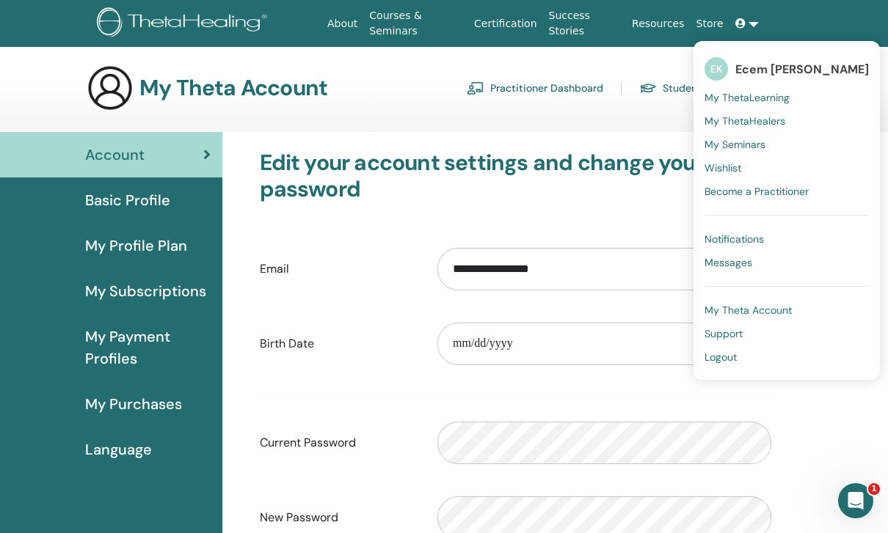
click at [733, 238] on span "Notifications" at bounding box center [733, 239] width 59 height 13
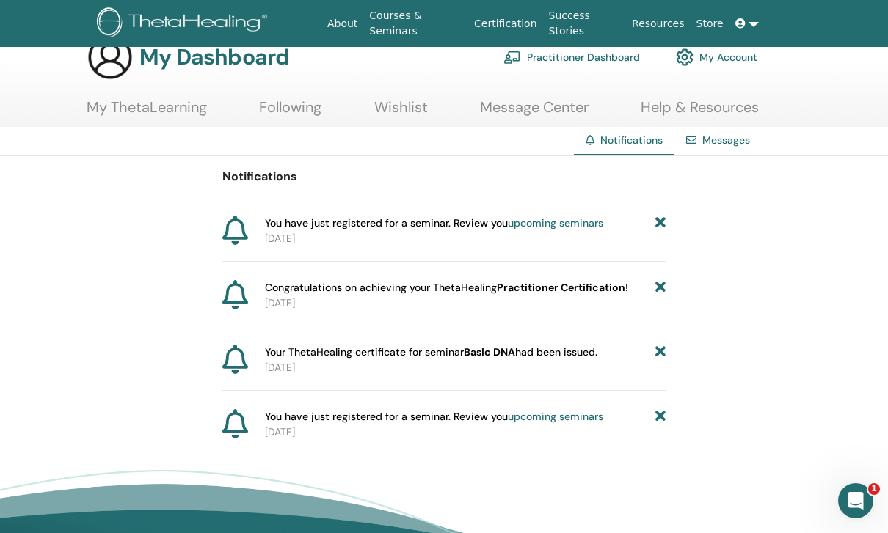
scroll to position [37, 0]
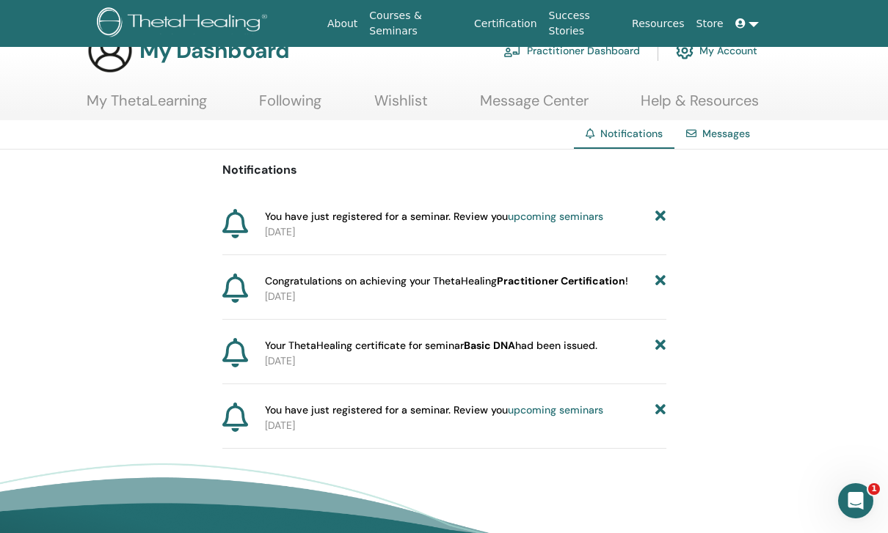
click at [539, 222] on link "upcoming seminars" at bounding box center [555, 216] width 95 height 13
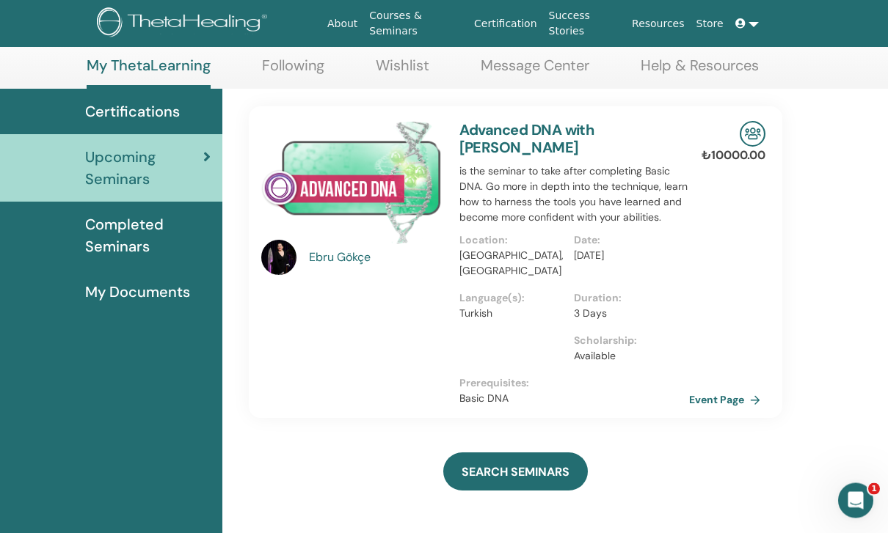
scroll to position [76, 0]
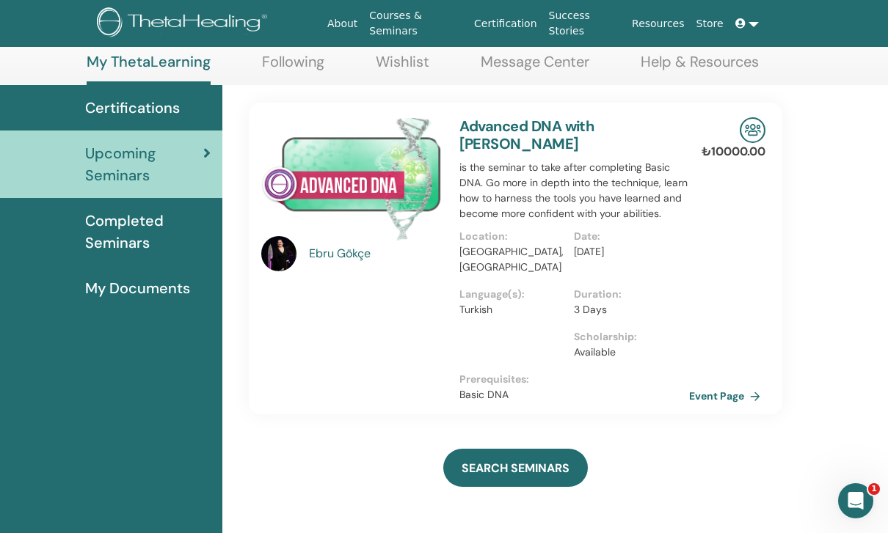
click at [337, 185] on img at bounding box center [351, 178] width 180 height 123
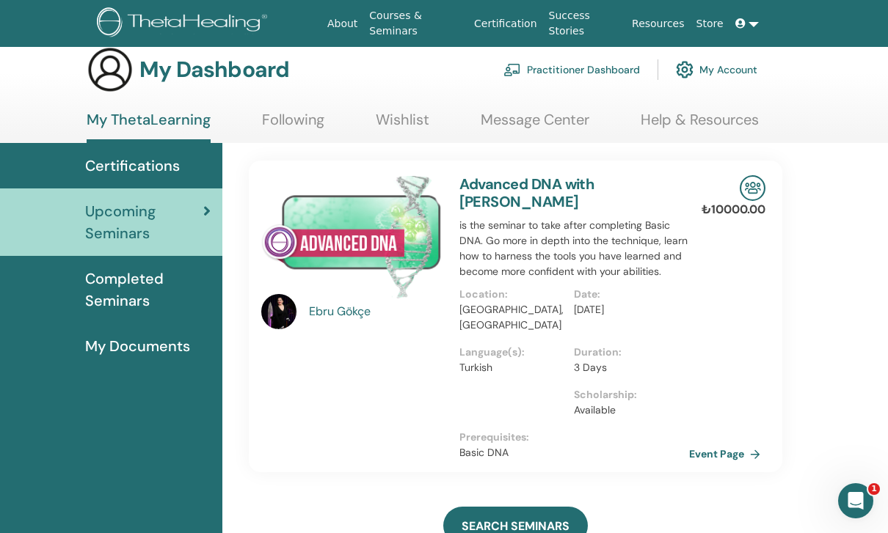
scroll to position [19, 0]
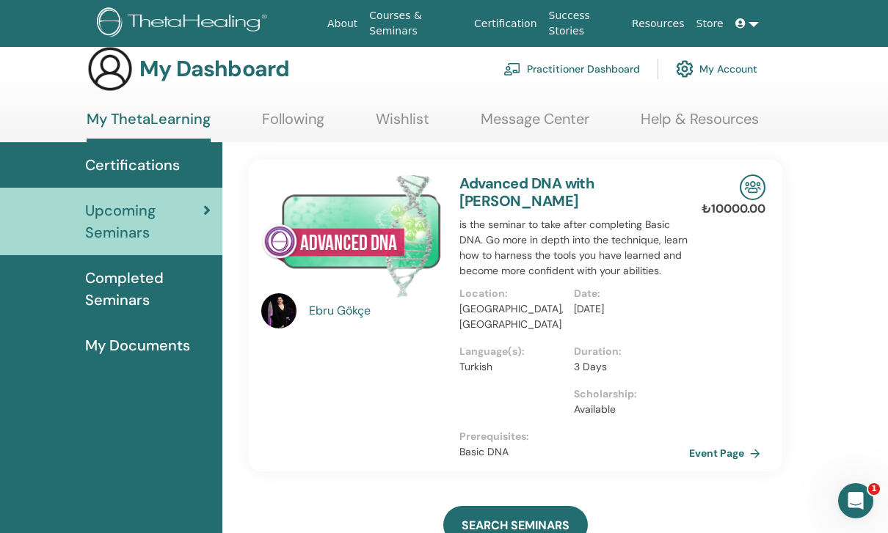
click at [136, 169] on span "Certifications" at bounding box center [132, 165] width 95 height 22
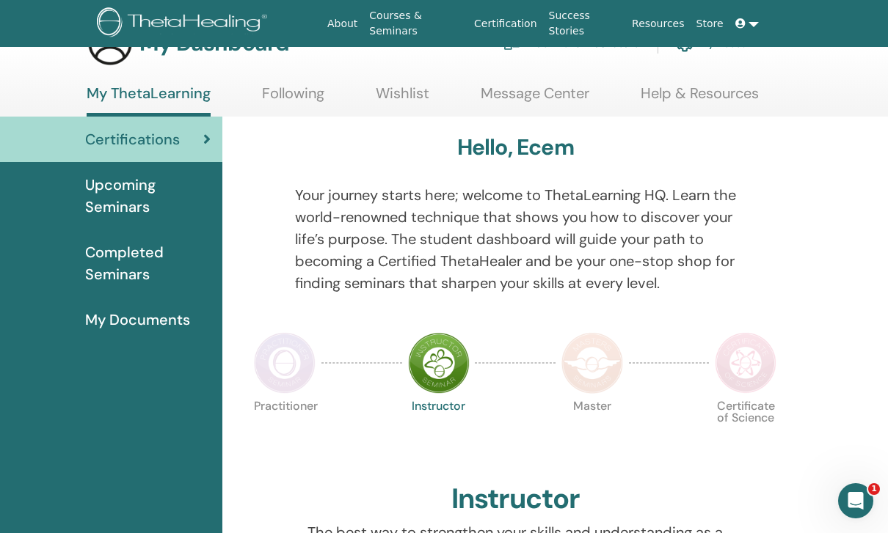
scroll to position [41, 0]
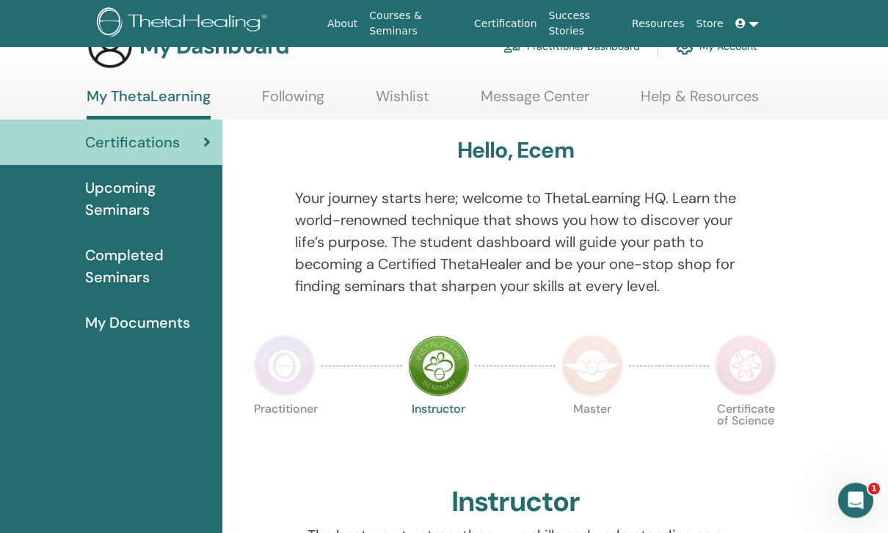
click at [140, 202] on span "Upcoming Seminars" at bounding box center [147, 200] width 125 height 44
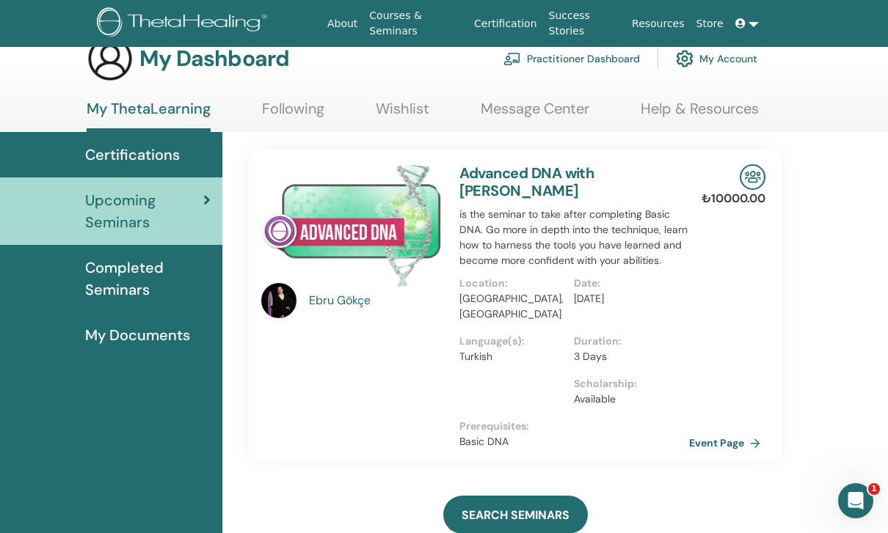
scroll to position [34, 0]
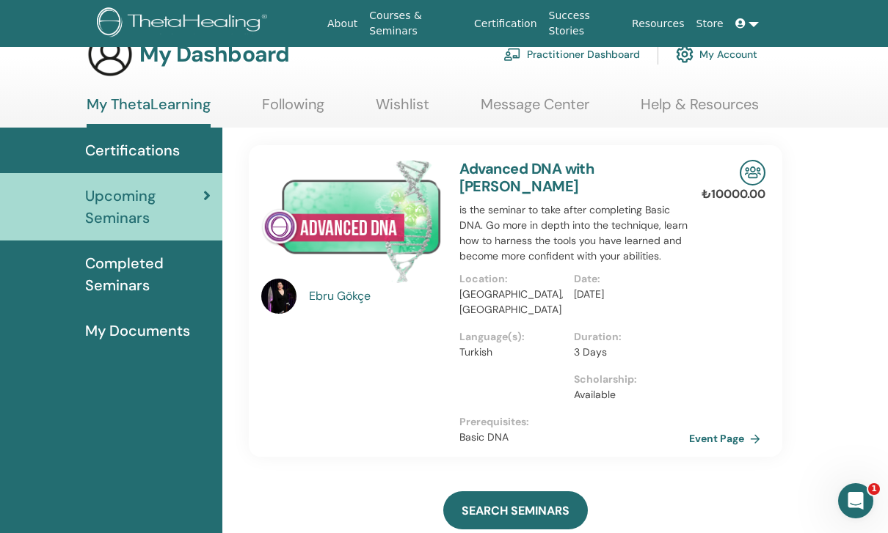
click at [128, 286] on span "Completed Seminars" at bounding box center [147, 274] width 125 height 44
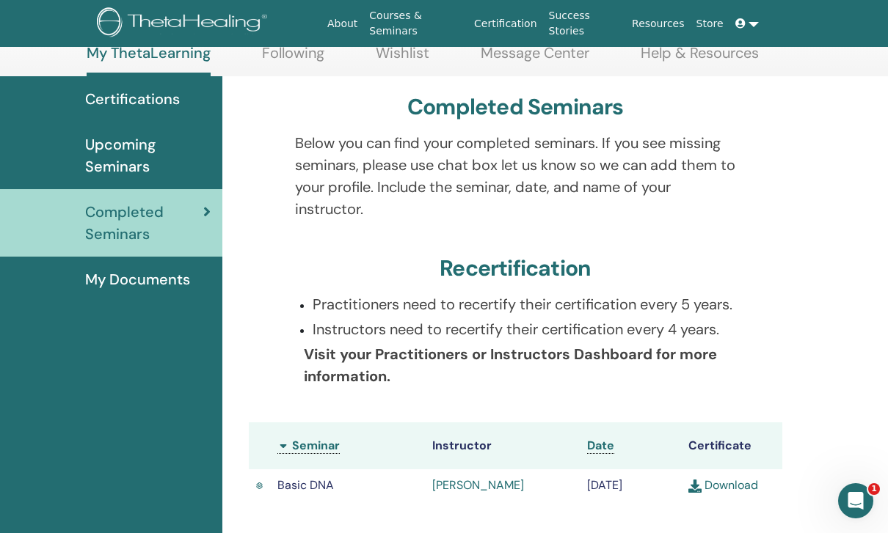
scroll to position [84, 0]
click at [148, 164] on span "Upcoming Seminars" at bounding box center [147, 157] width 125 height 44
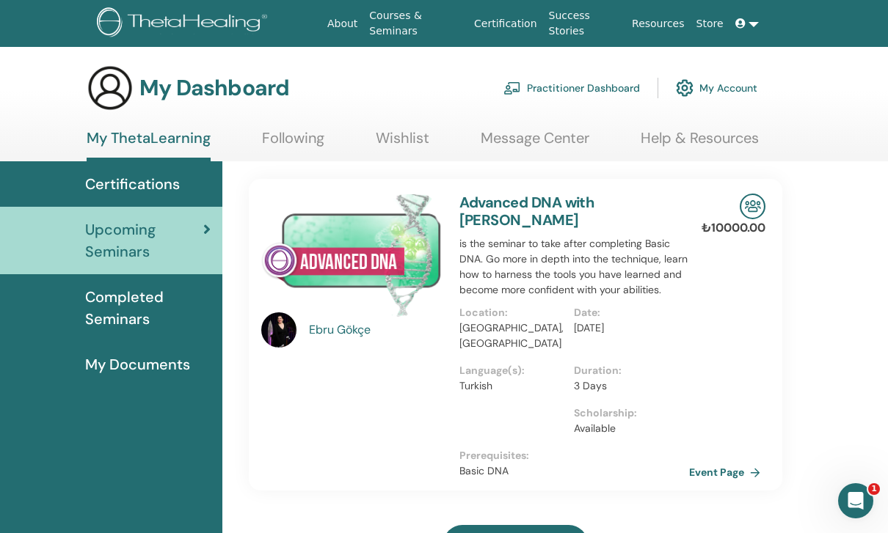
click at [591, 305] on div "Date : Sep/01, 2025" at bounding box center [631, 334] width 115 height 58
click at [590, 321] on p "Sep/01, 2025" at bounding box center [627, 328] width 106 height 15
click at [587, 321] on p "Sep/01, 2025" at bounding box center [627, 328] width 106 height 15
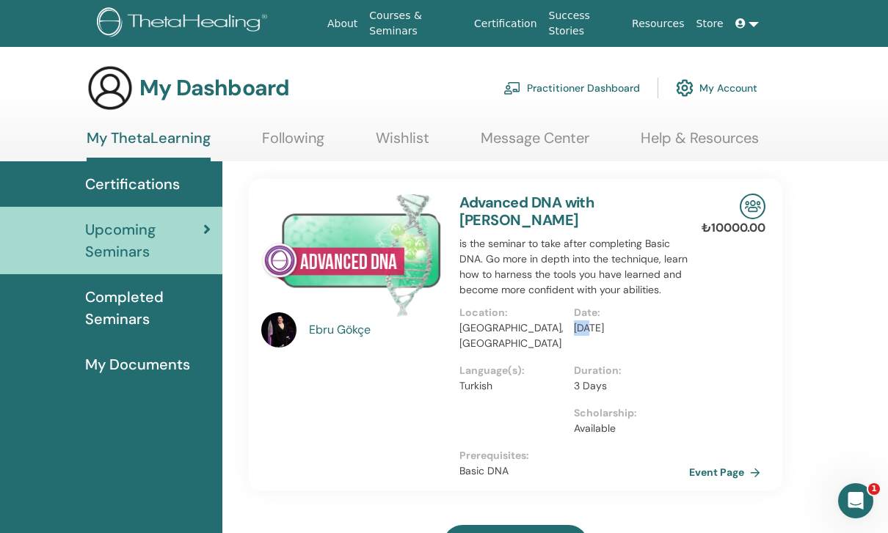
click at [587, 321] on p "Sep/01, 2025" at bounding box center [627, 328] width 106 height 15
click at [131, 315] on span "Completed Seminars" at bounding box center [147, 308] width 125 height 44
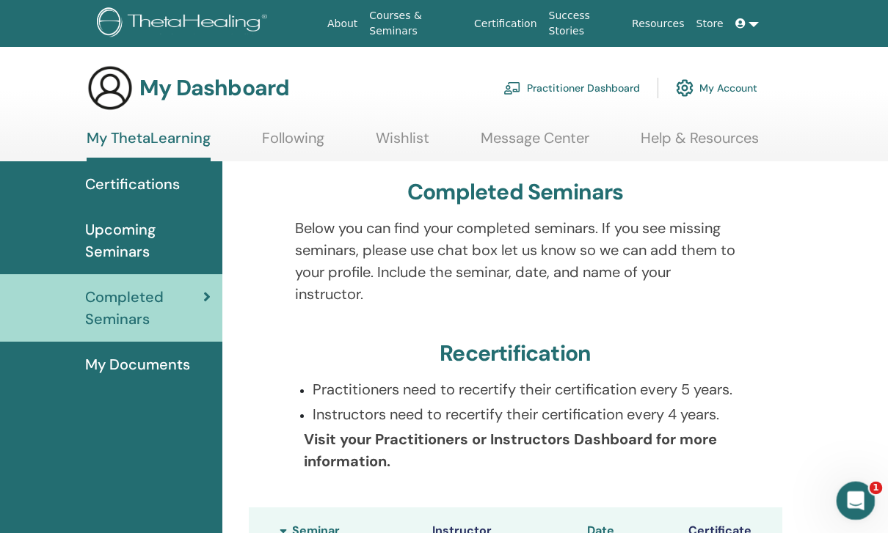
click at [862, 503] on div "Intercom Messenger uygulamasını aç" at bounding box center [853, 499] width 48 height 48
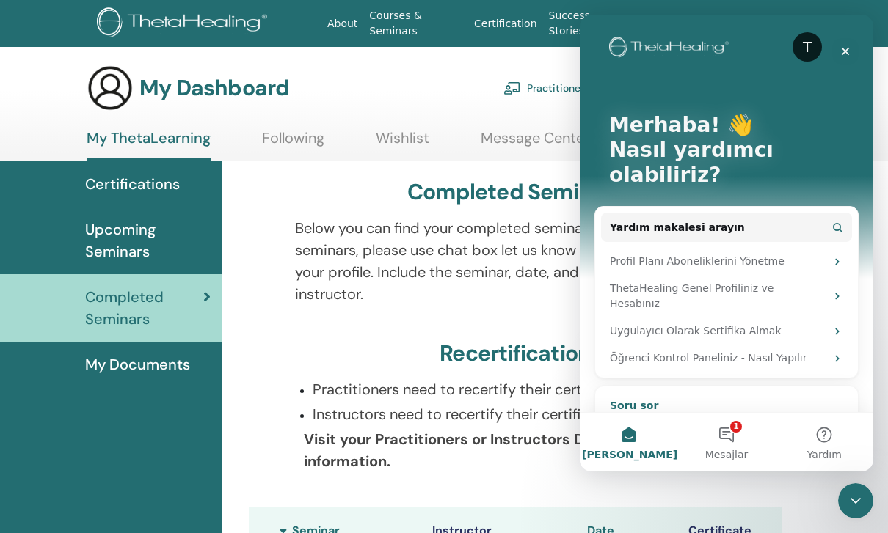
scroll to position [2, 0]
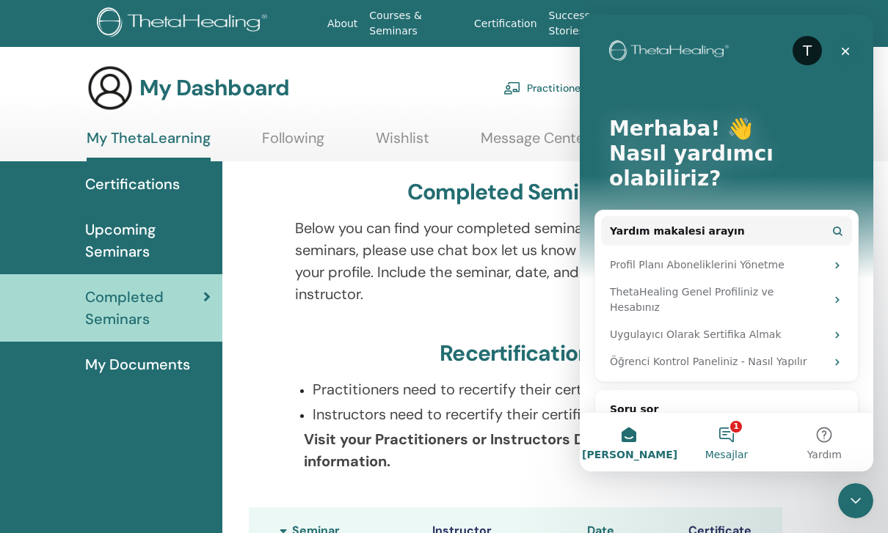
click at [728, 435] on button "1 Mesajlar" at bounding box center [726, 442] width 98 height 59
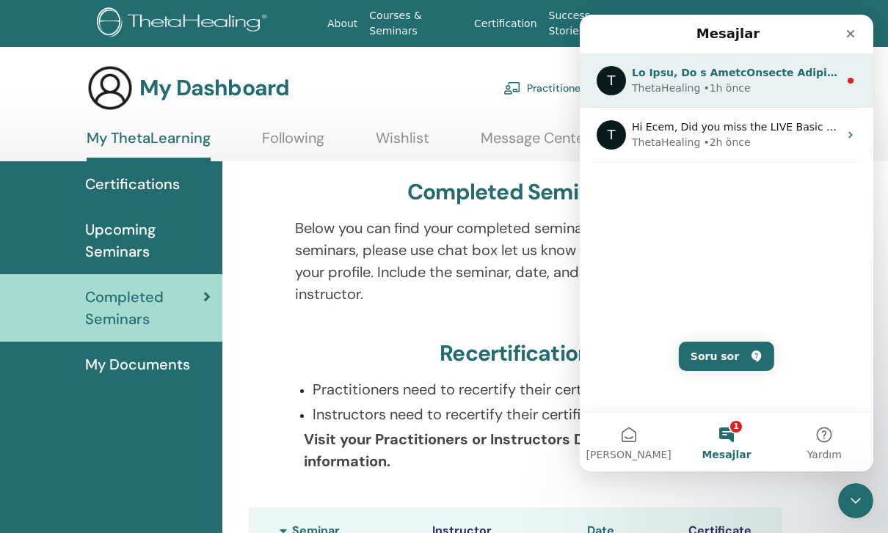
click at [703, 87] on div "• 1h önce" at bounding box center [726, 88] width 47 height 15
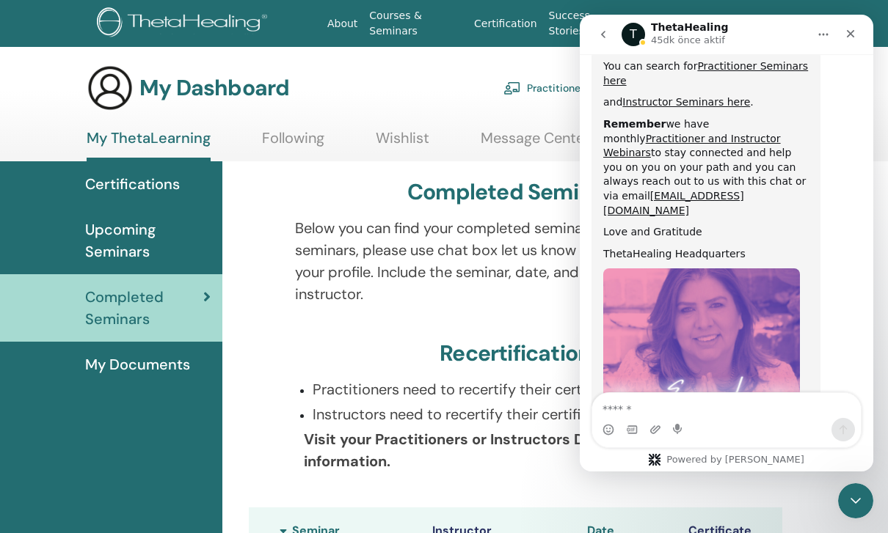
scroll to position [795, 0]
click at [600, 34] on icon "go back" at bounding box center [603, 35] width 12 height 12
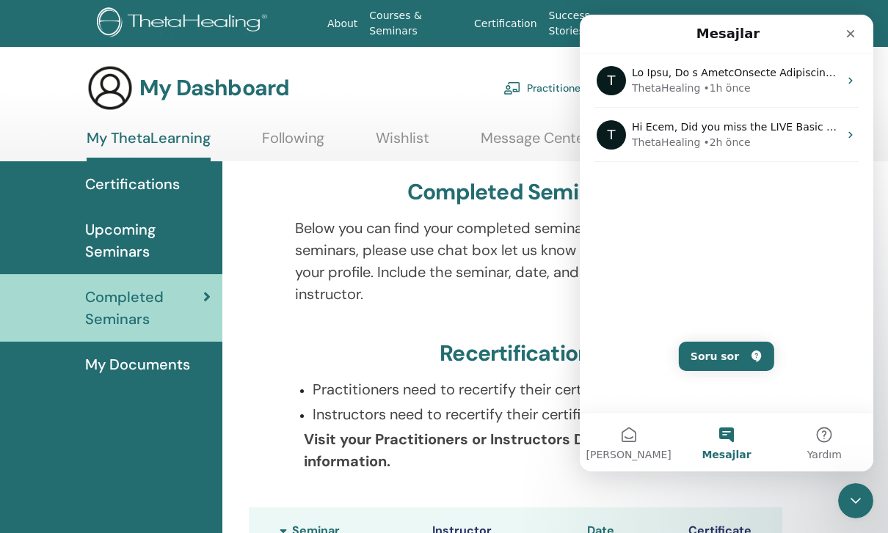
scroll to position [0, 0]
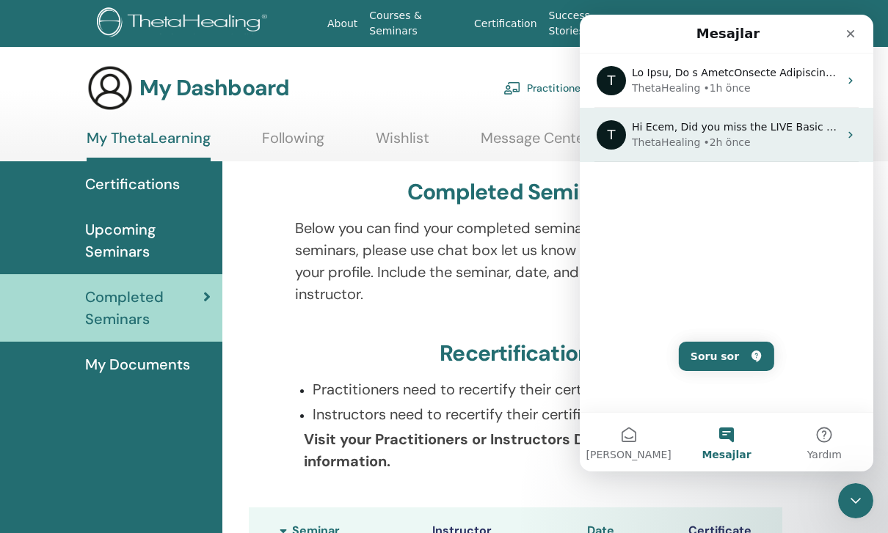
click at [668, 136] on div "ThetaHealing" at bounding box center [666, 142] width 68 height 15
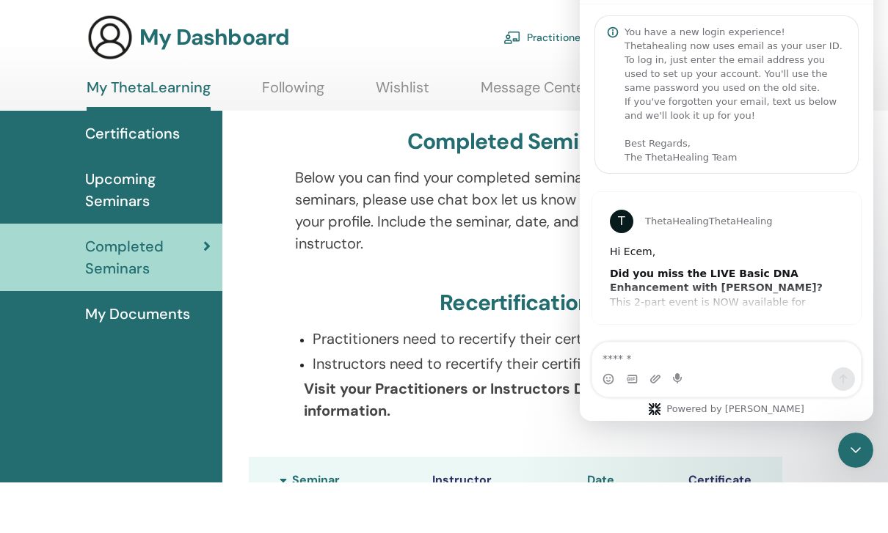
click at [677, 288] on div "T ThetaHealing ThetaHealing Hi Ecem, Did you miss the LIVE Basic DNA Enhancemen…" at bounding box center [726, 258] width 268 height 132
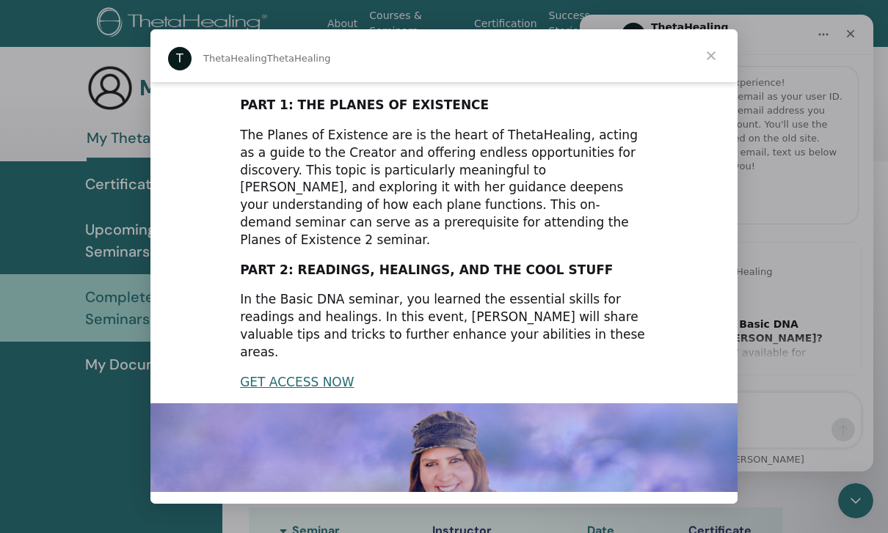
scroll to position [80, 0]
click at [712, 56] on span "Kapat" at bounding box center [710, 55] width 53 height 53
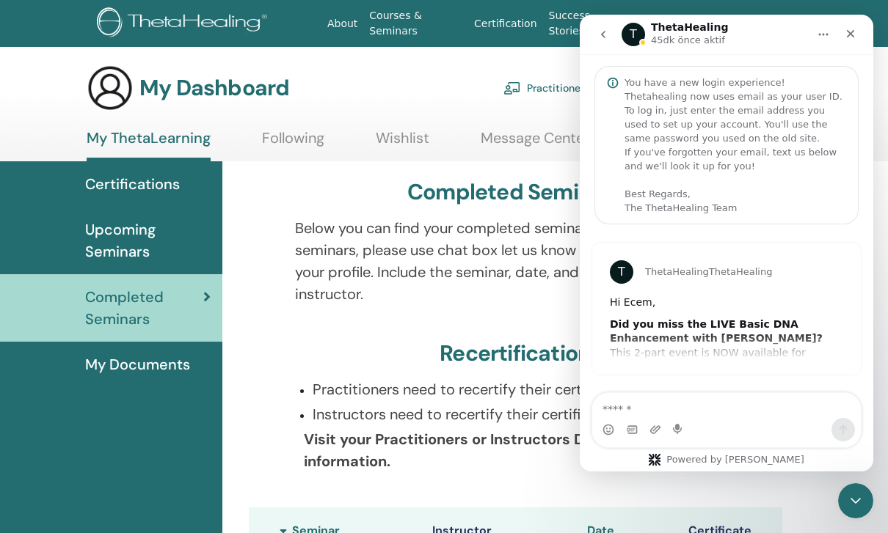
click at [603, 32] on icon "go back" at bounding box center [603, 34] width 4 height 7
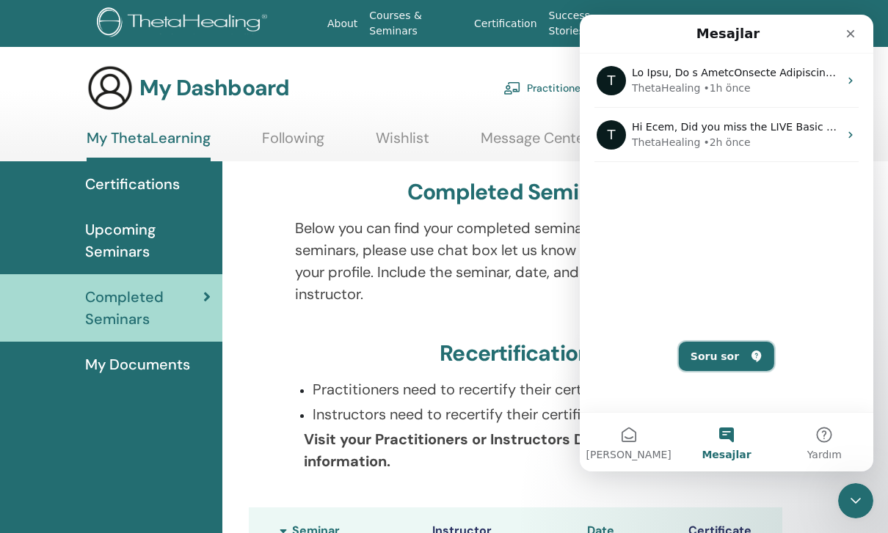
click at [734, 348] on button "Soru sor" at bounding box center [726, 356] width 95 height 29
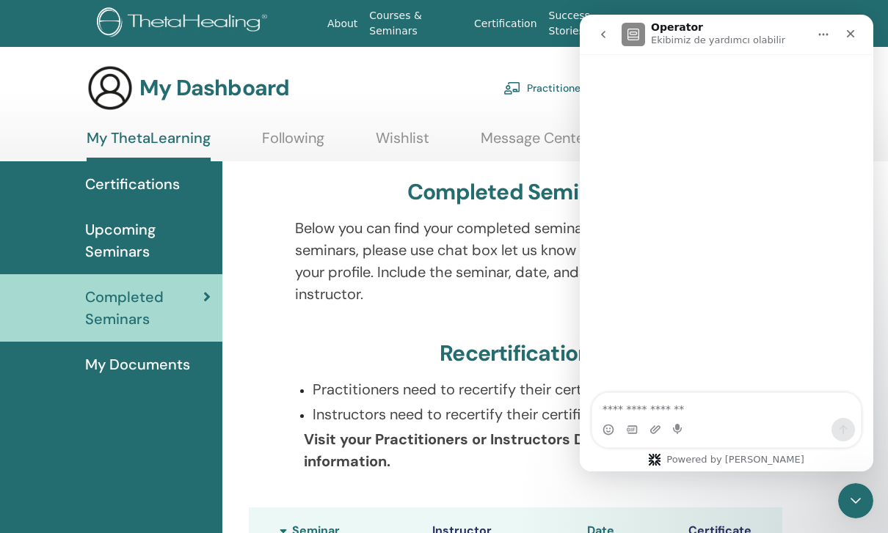
click at [720, 409] on textarea "Bir soru sorun..." at bounding box center [726, 405] width 268 height 25
type textarea "*"
type textarea "**********"
click at [115, 232] on span "Upcoming Seminars" at bounding box center [147, 241] width 125 height 44
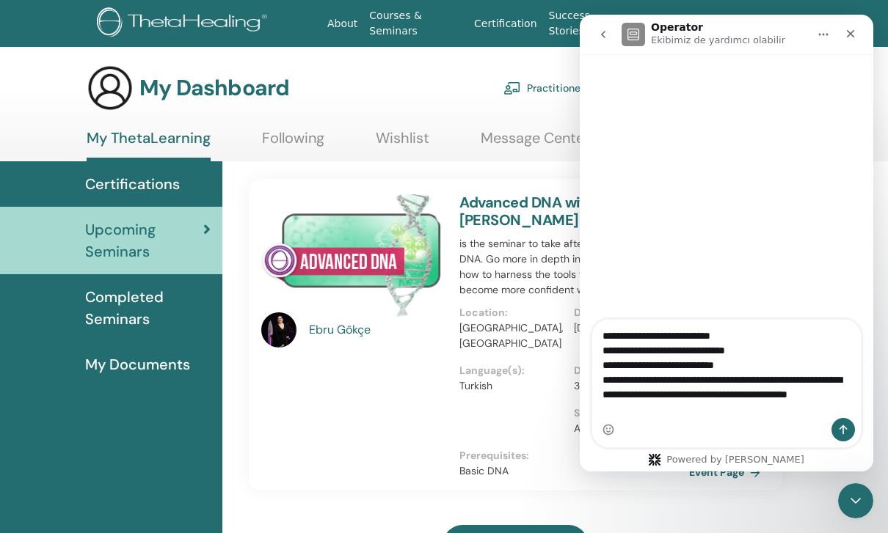
type textarea "**********"
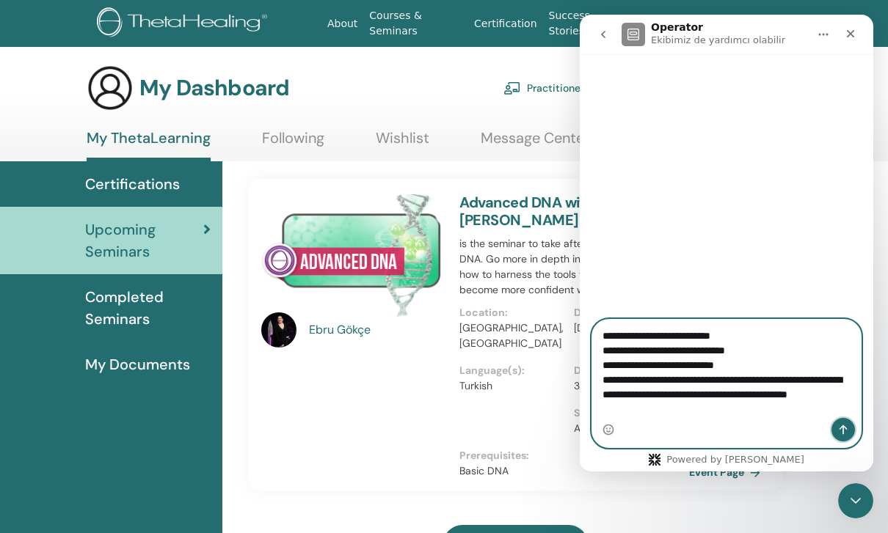
click at [841, 434] on icon "Bir mesaj gönder…" at bounding box center [843, 430] width 12 height 12
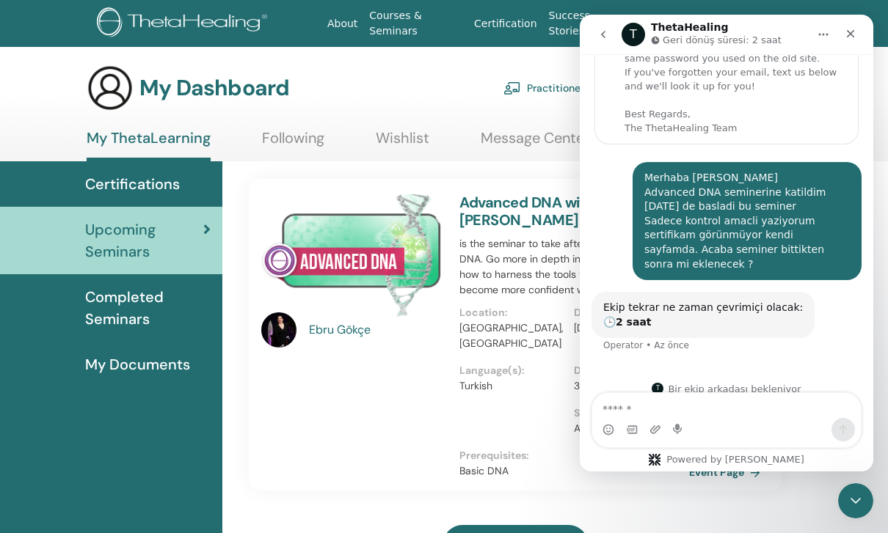
scroll to position [79, 0]
click at [514, 66] on div "My Dashboard Practitioner Dashboard My Account" at bounding box center [422, 88] width 670 height 47
click at [827, 38] on icon "Ana Sayfa" at bounding box center [823, 35] width 12 height 12
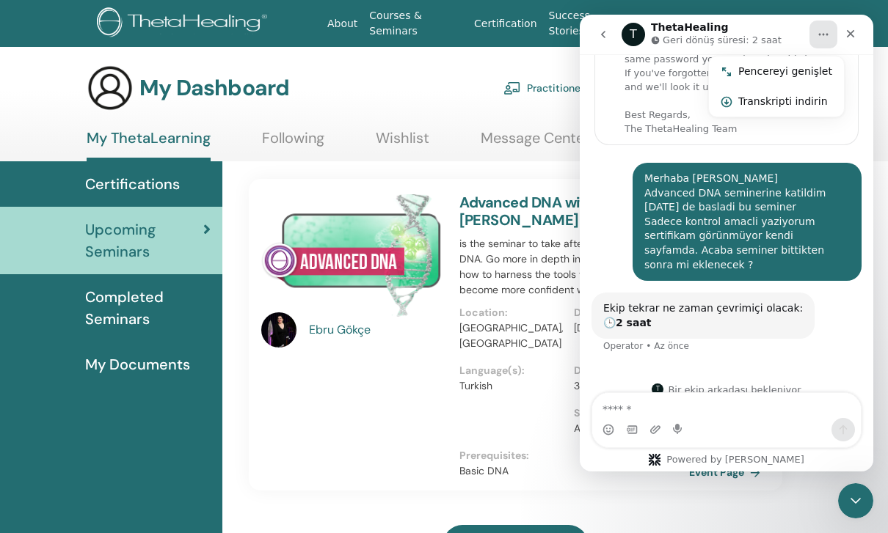
click at [582, 34] on nav "T ThetaHealing Geri dönüş süresi: 2 saat Pencereyi genişlet Transkripti indirin" at bounding box center [725, 35] width 293 height 40
click at [601, 37] on icon "go back" at bounding box center [603, 35] width 12 height 12
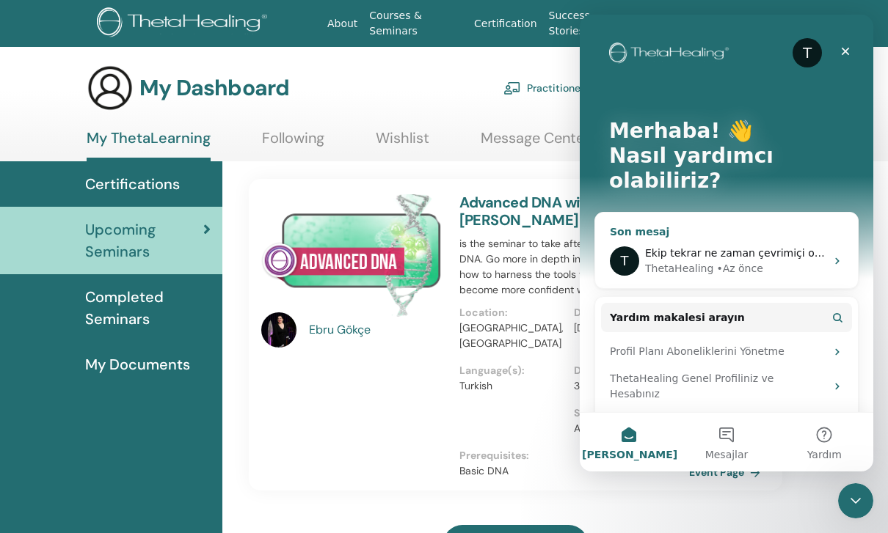
click at [738, 247] on span "Ekip tekrar ne zaman çevrimiçi olacak: 🕒 2 saat" at bounding box center [770, 253] width 250 height 12
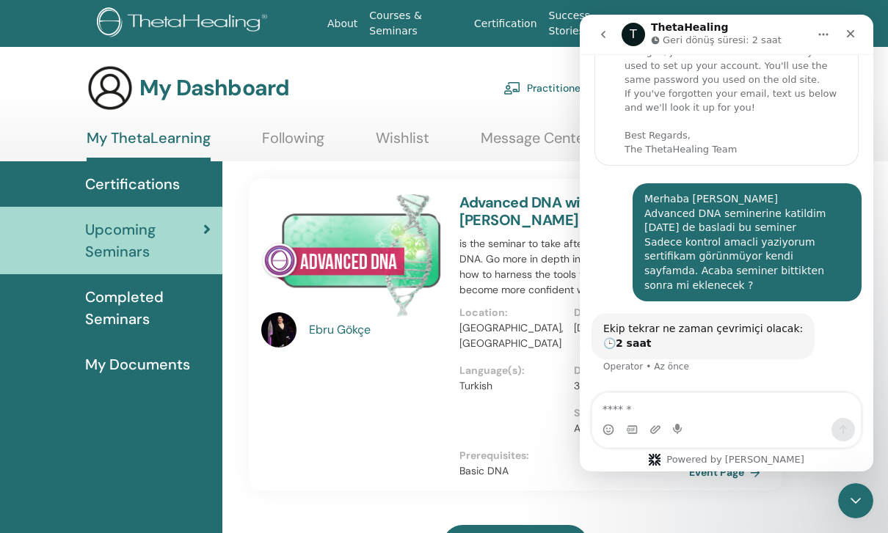
scroll to position [79, 0]
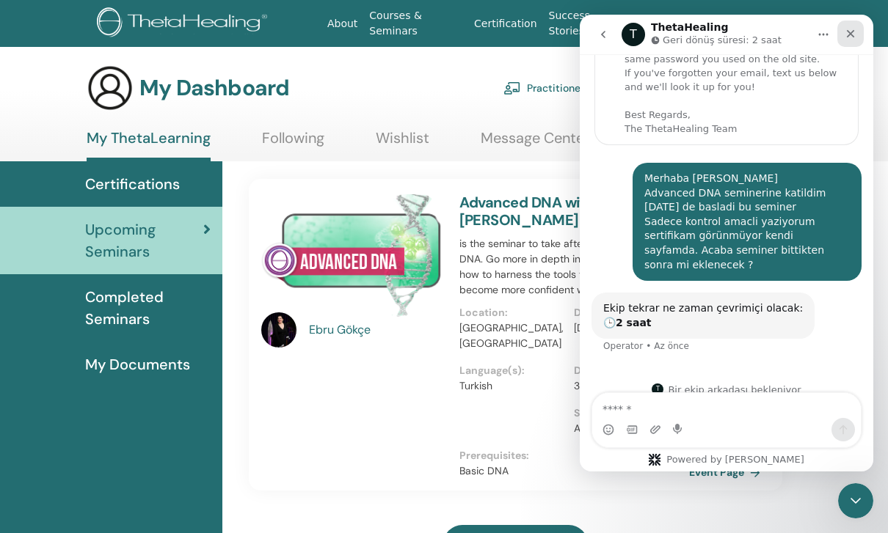
click at [852, 32] on icon "Kapat" at bounding box center [850, 34] width 8 height 8
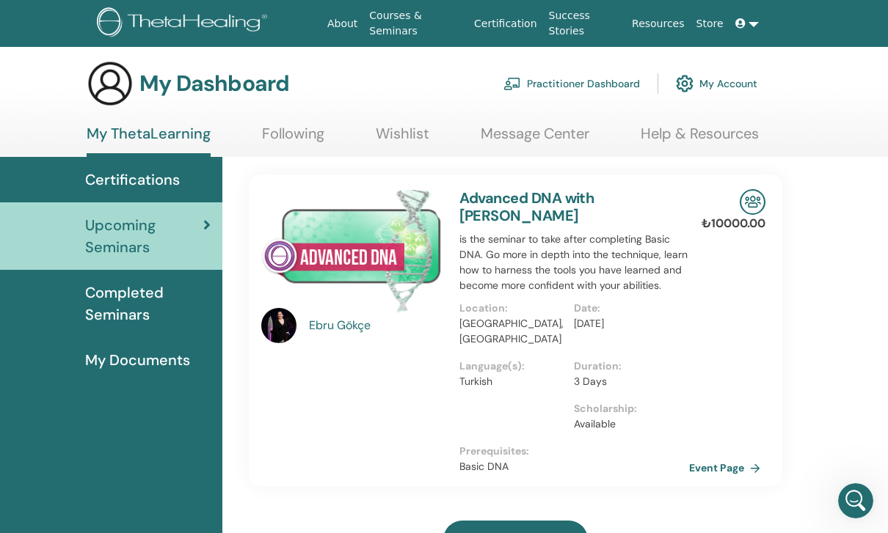
scroll to position [0, 0]
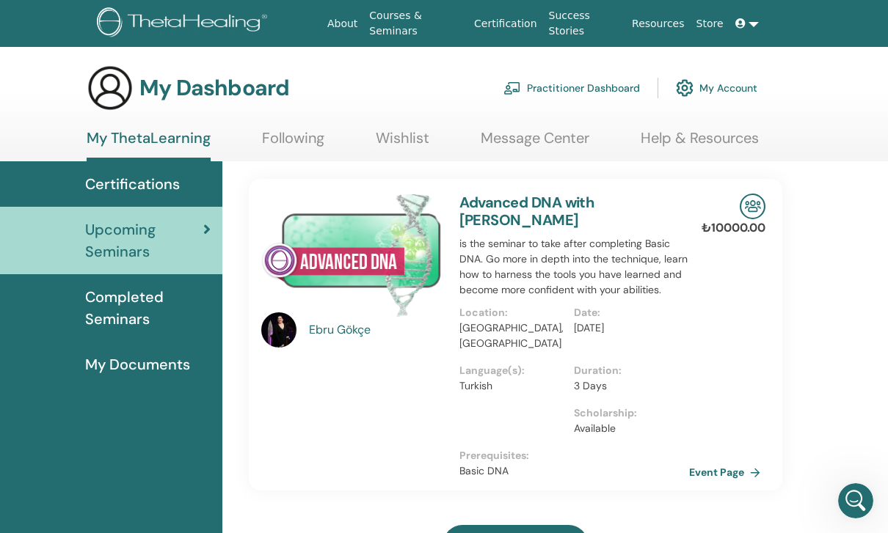
click at [552, 209] on link "Advanced DNA with Ebru Gökçe" at bounding box center [526, 211] width 135 height 37
click at [551, 202] on link "Advanced DNA with Ebru Gökçe" at bounding box center [526, 211] width 135 height 37
click at [296, 274] on img at bounding box center [351, 255] width 180 height 123
click at [140, 312] on span "Completed Seminars" at bounding box center [147, 308] width 125 height 44
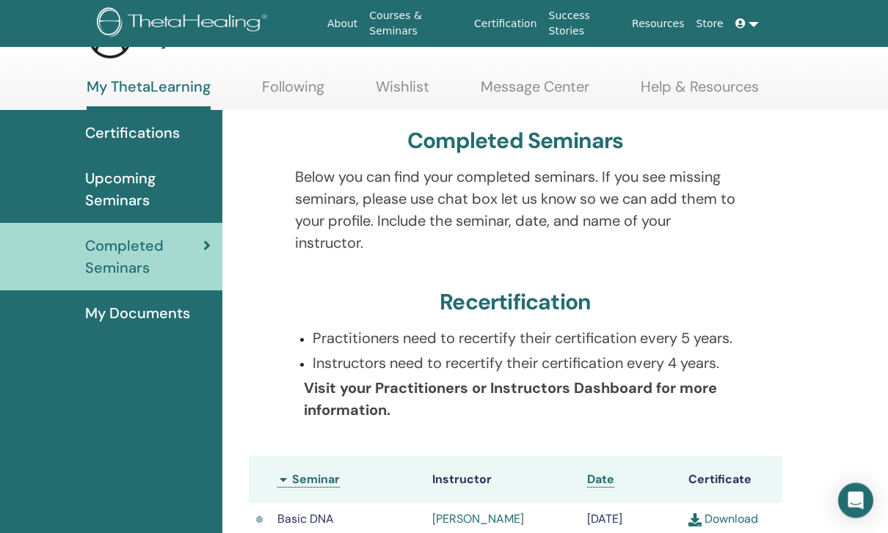
scroll to position [50, 0]
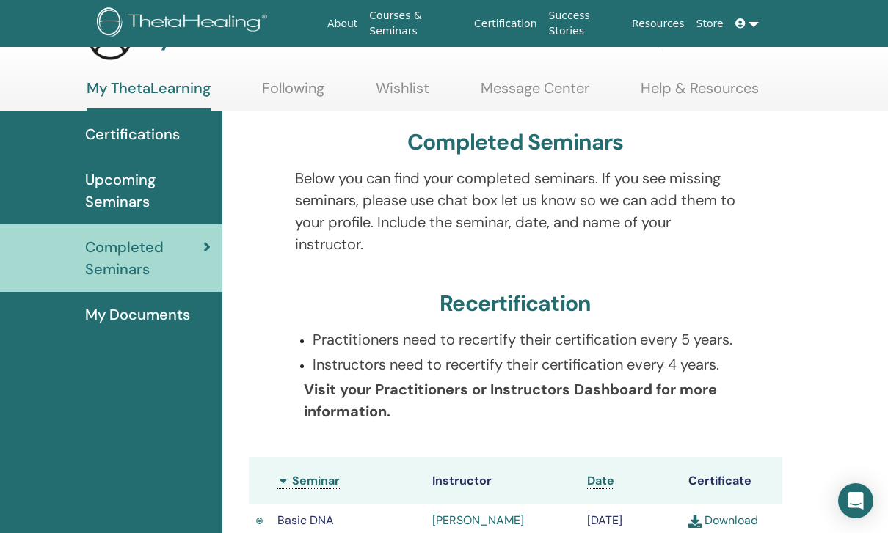
click at [144, 133] on span "Certifications" at bounding box center [132, 134] width 95 height 22
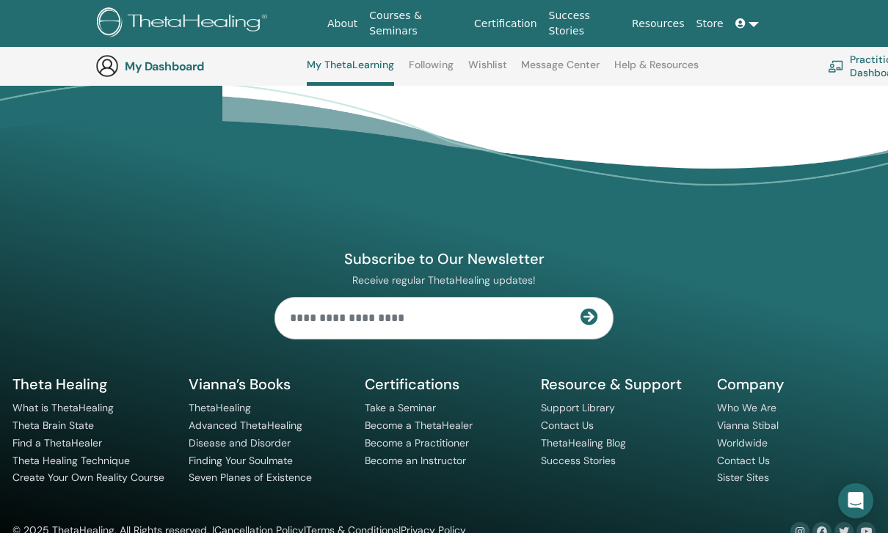
scroll to position [1973, 0]
